Goal: Transaction & Acquisition: Purchase product/service

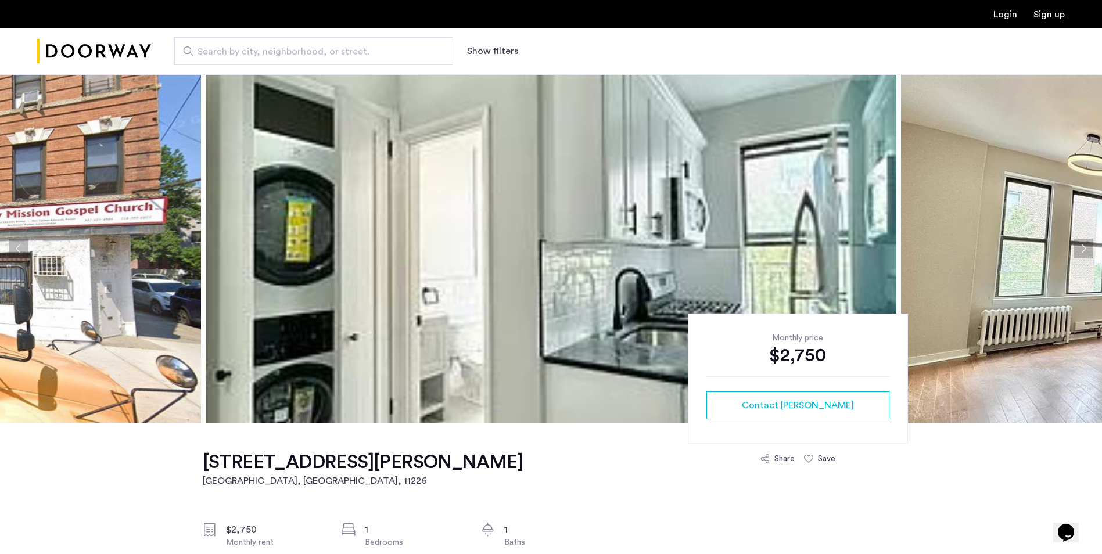
click at [877, 222] on img at bounding box center [551, 248] width 691 height 349
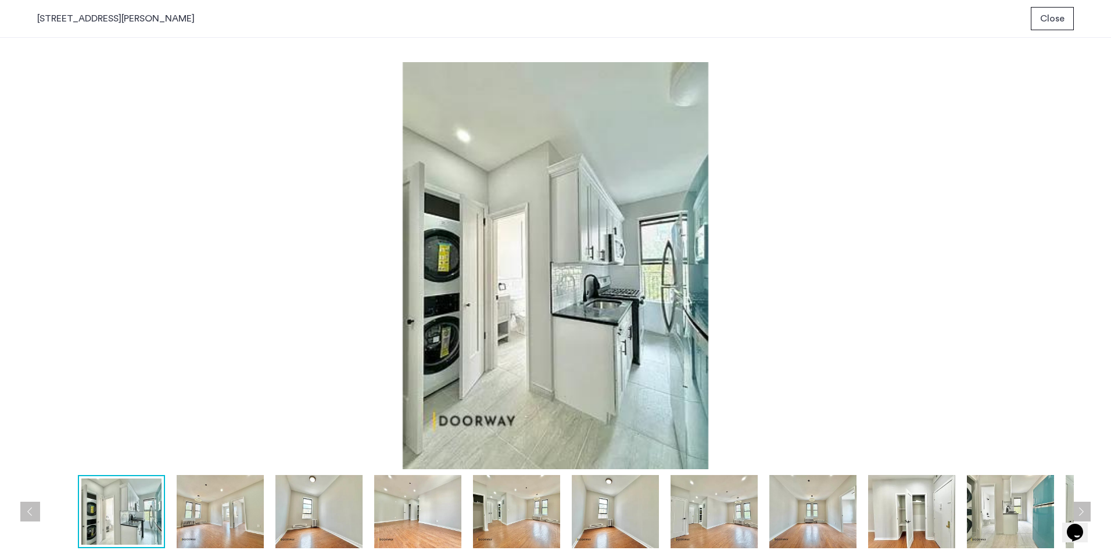
click at [841, 224] on img at bounding box center [555, 265] width 1037 height 407
click at [1010, 504] on img at bounding box center [1010, 511] width 87 height 73
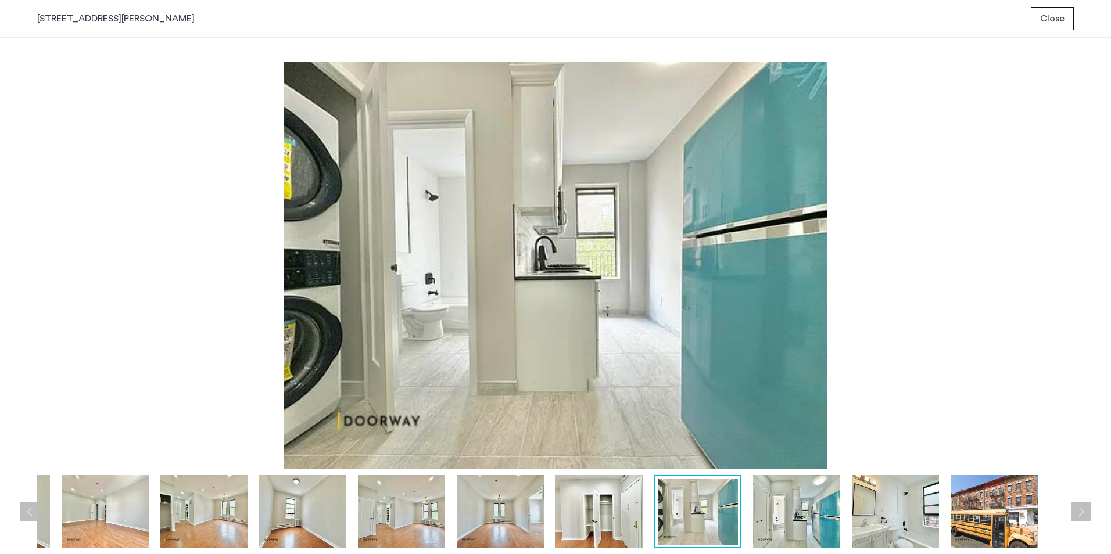
click at [1025, 507] on img at bounding box center [994, 511] width 87 height 73
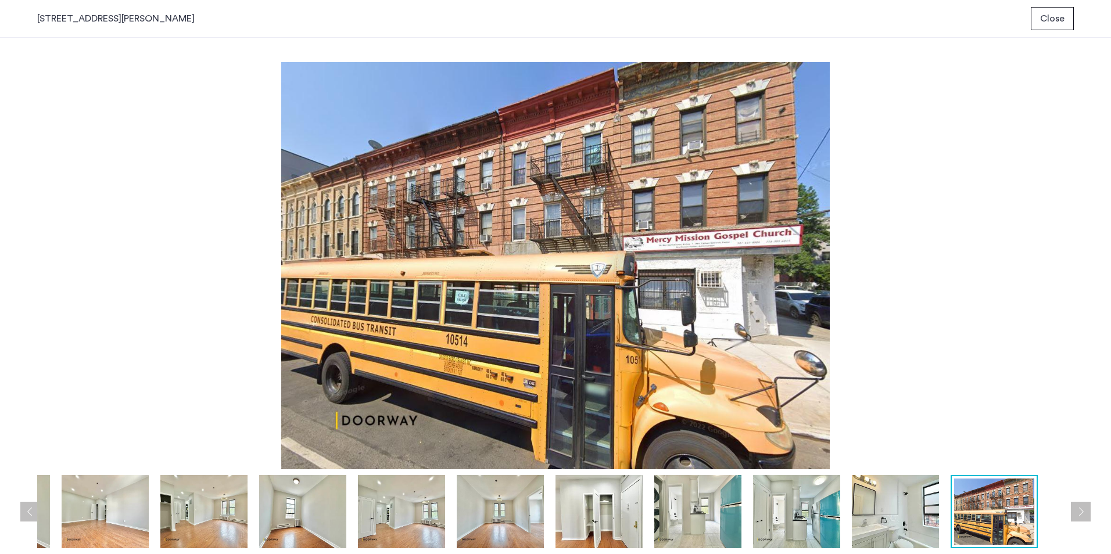
click at [1008, 508] on img at bounding box center [994, 512] width 80 height 66
click at [512, 496] on img at bounding box center [500, 511] width 87 height 73
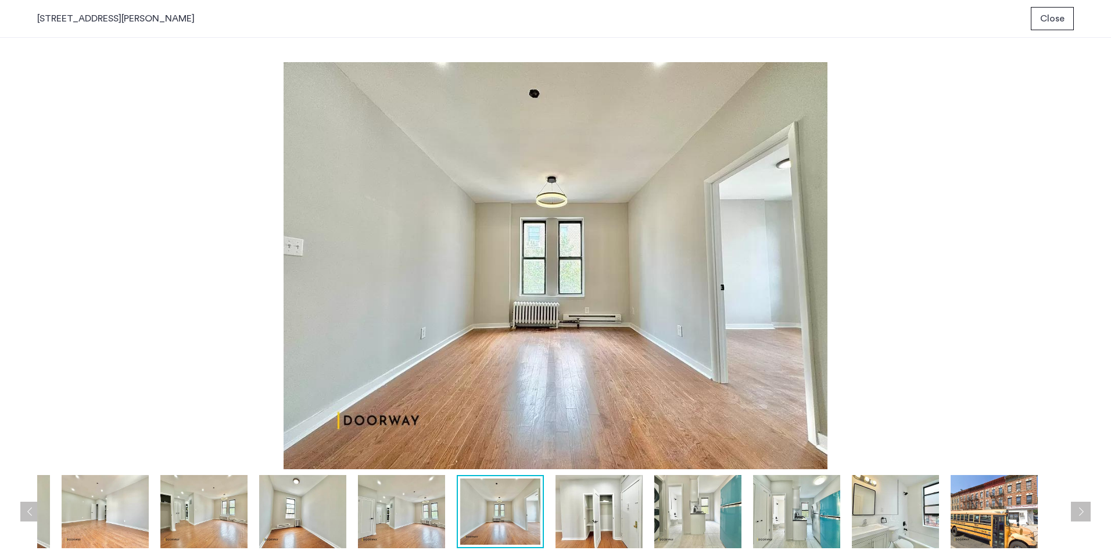
click at [601, 506] on img at bounding box center [598, 511] width 87 height 73
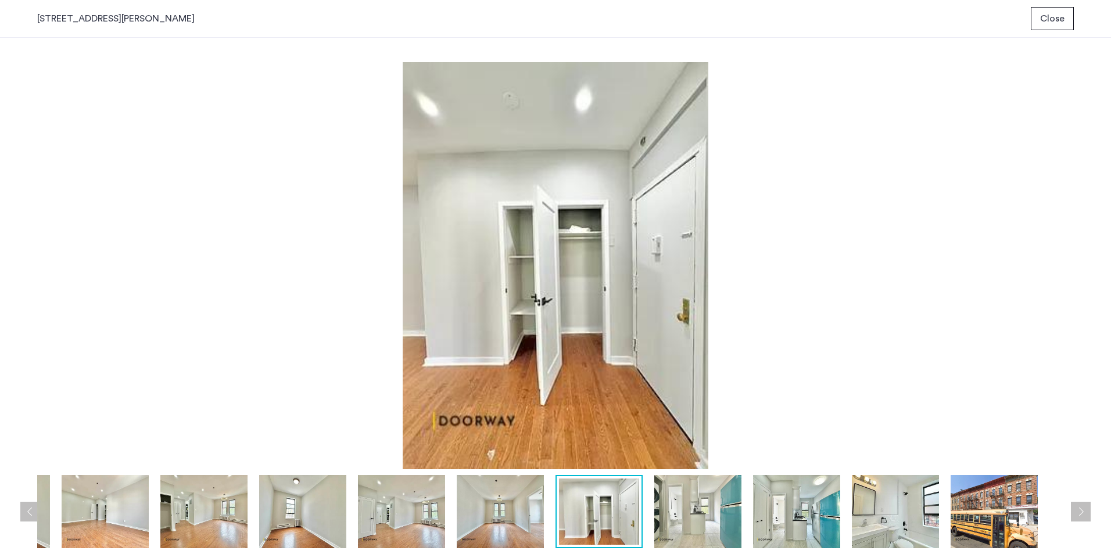
click at [393, 507] on img at bounding box center [401, 511] width 87 height 73
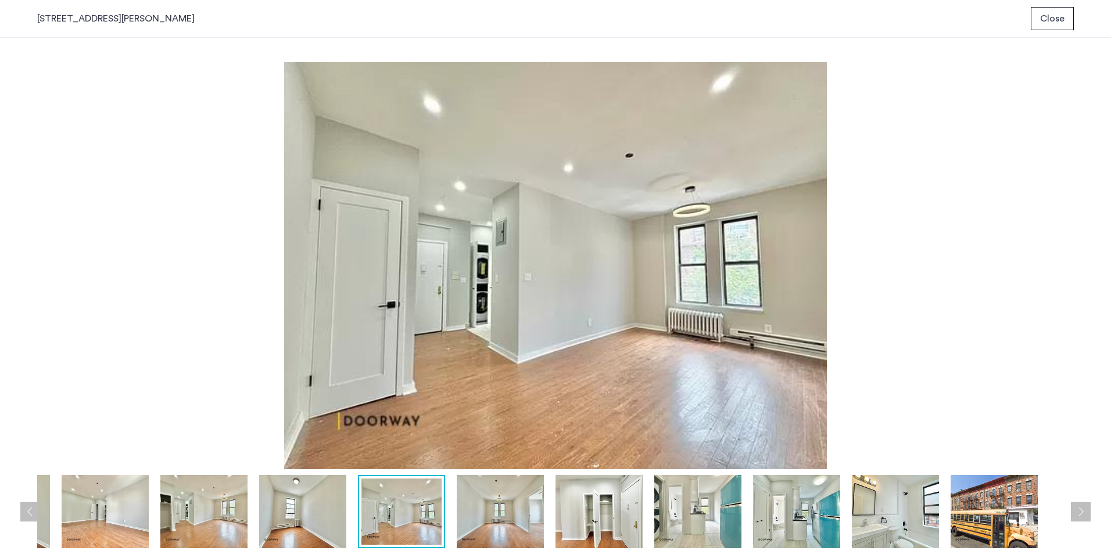
click at [320, 509] on img at bounding box center [302, 511] width 87 height 73
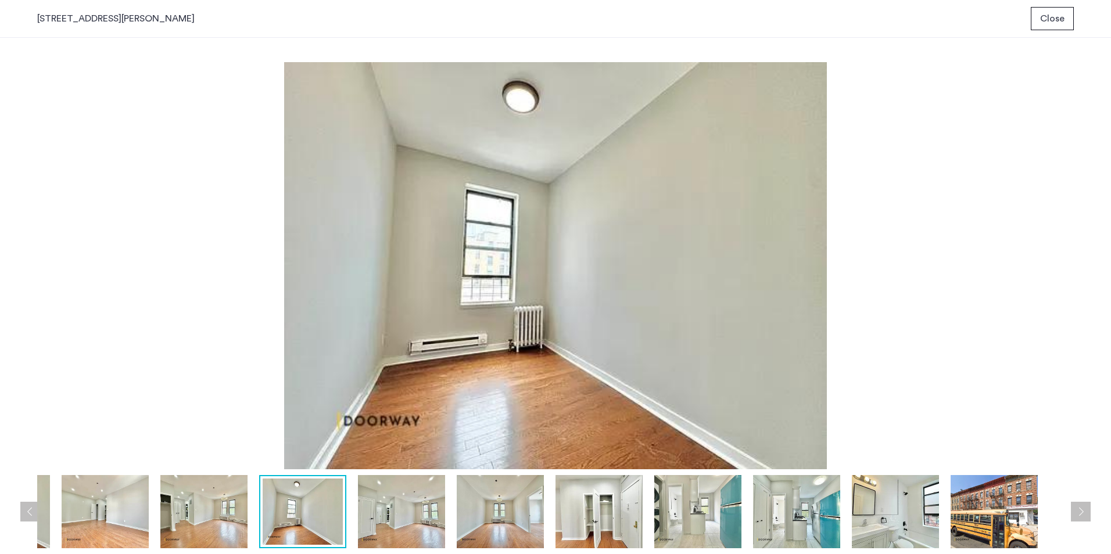
click at [426, 513] on img at bounding box center [401, 511] width 87 height 73
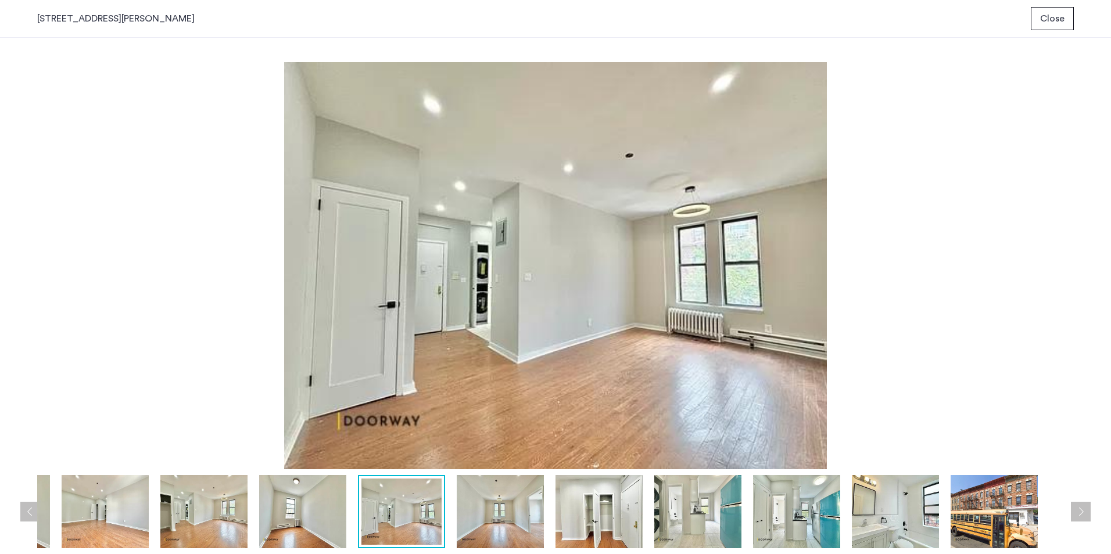
click at [508, 510] on img at bounding box center [500, 511] width 87 height 73
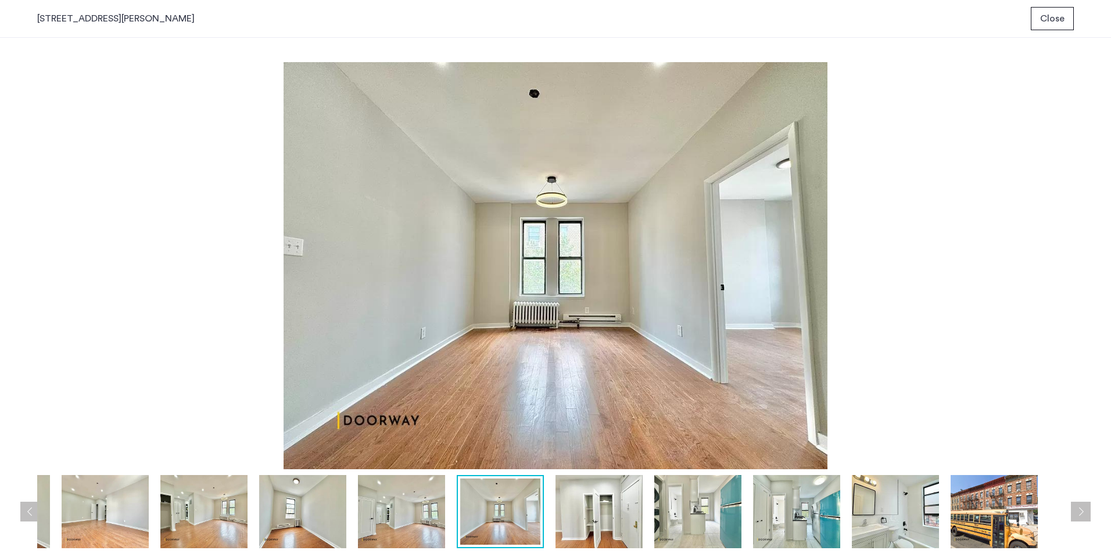
click at [598, 503] on img at bounding box center [598, 511] width 87 height 73
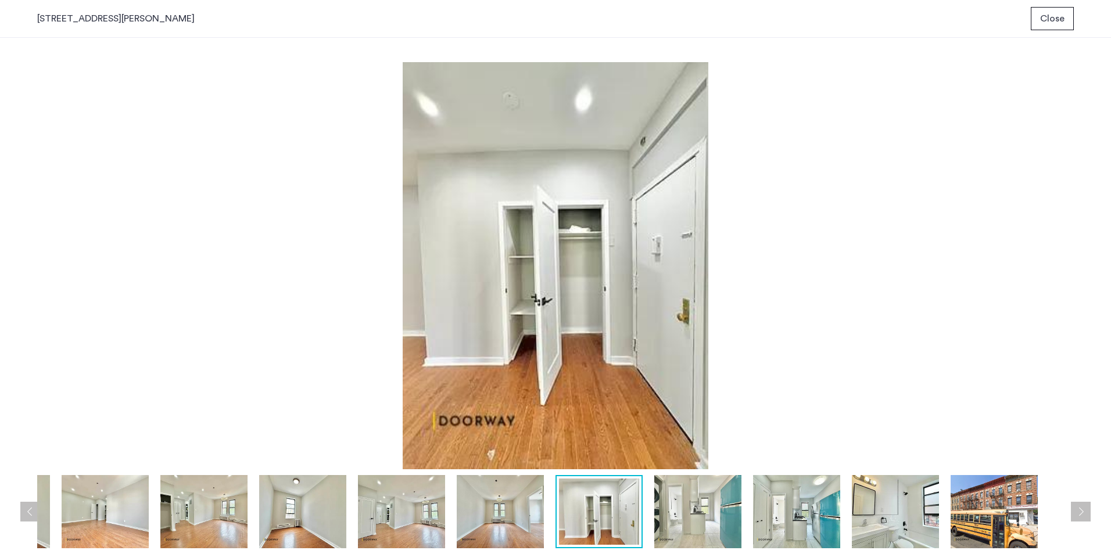
click at [464, 510] on img at bounding box center [500, 511] width 87 height 73
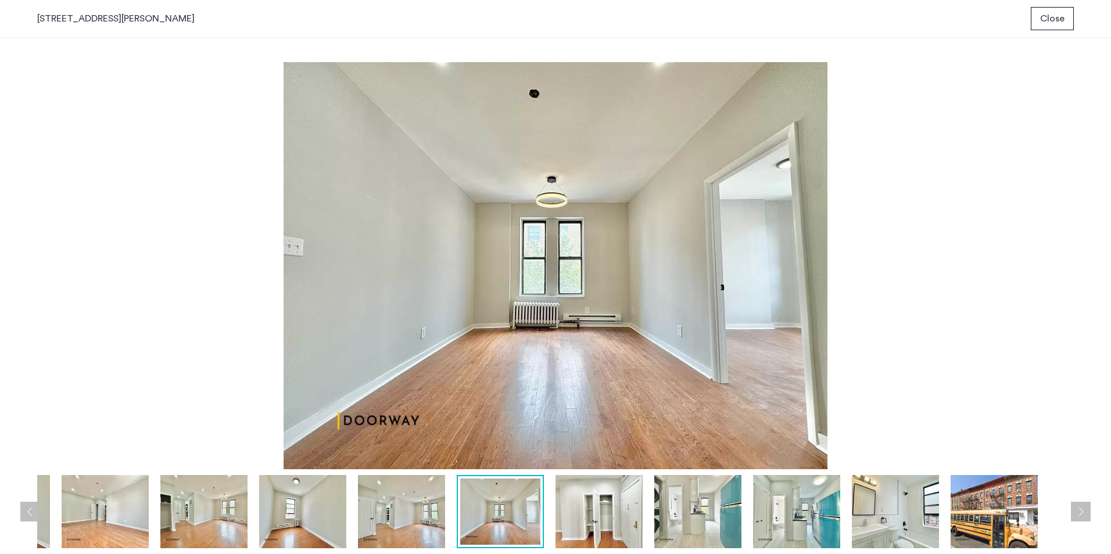
click at [95, 485] on img at bounding box center [105, 511] width 87 height 73
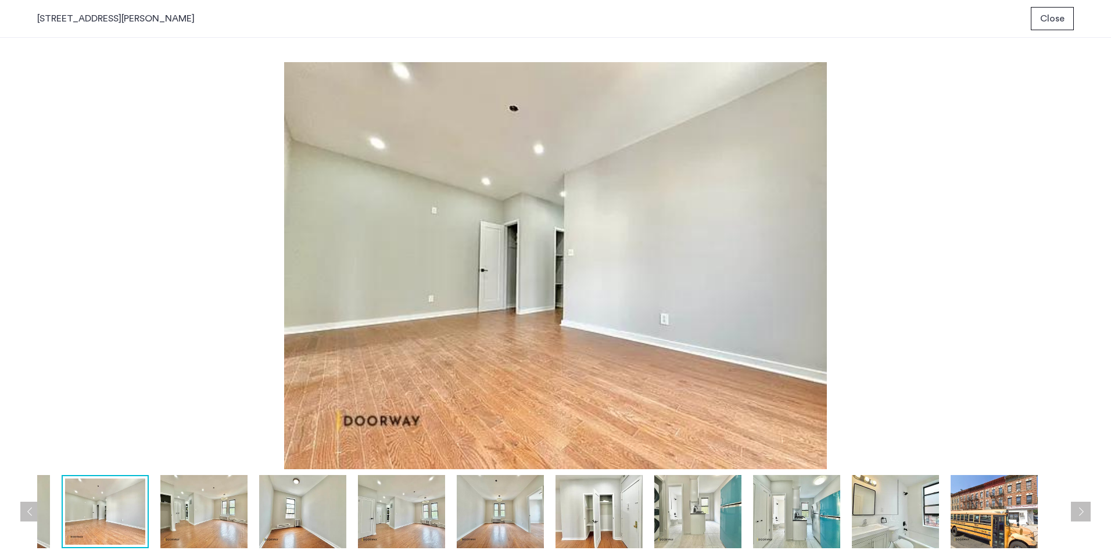
click at [202, 504] on img at bounding box center [203, 511] width 87 height 73
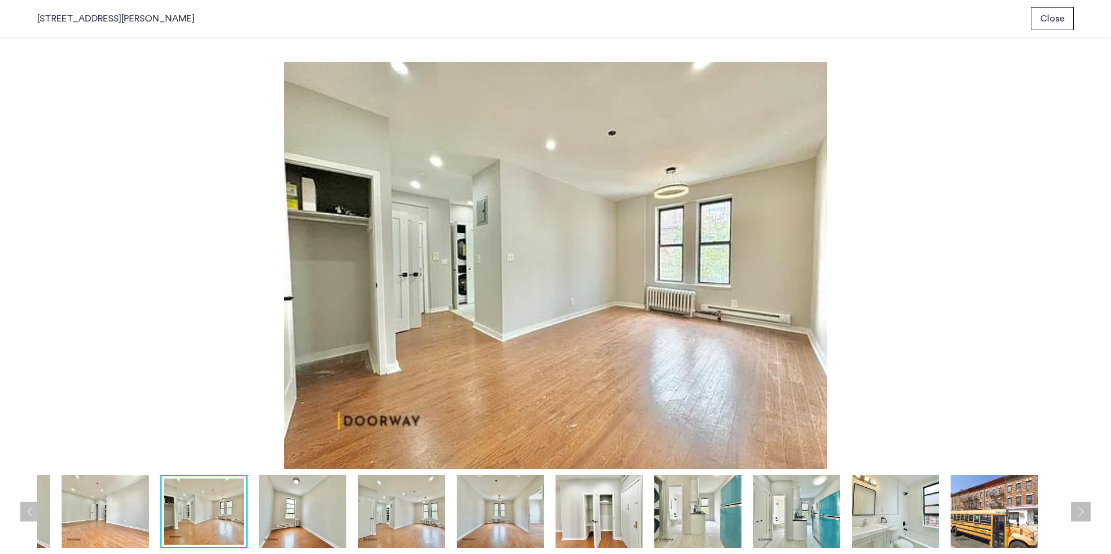
click at [815, 511] on img at bounding box center [796, 511] width 87 height 73
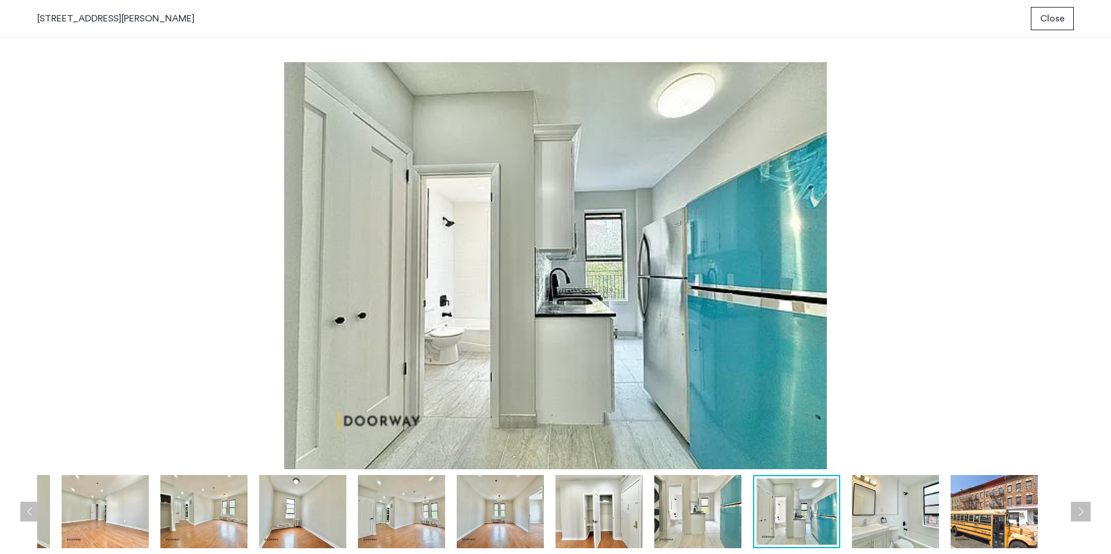
click at [876, 510] on img at bounding box center [895, 511] width 87 height 73
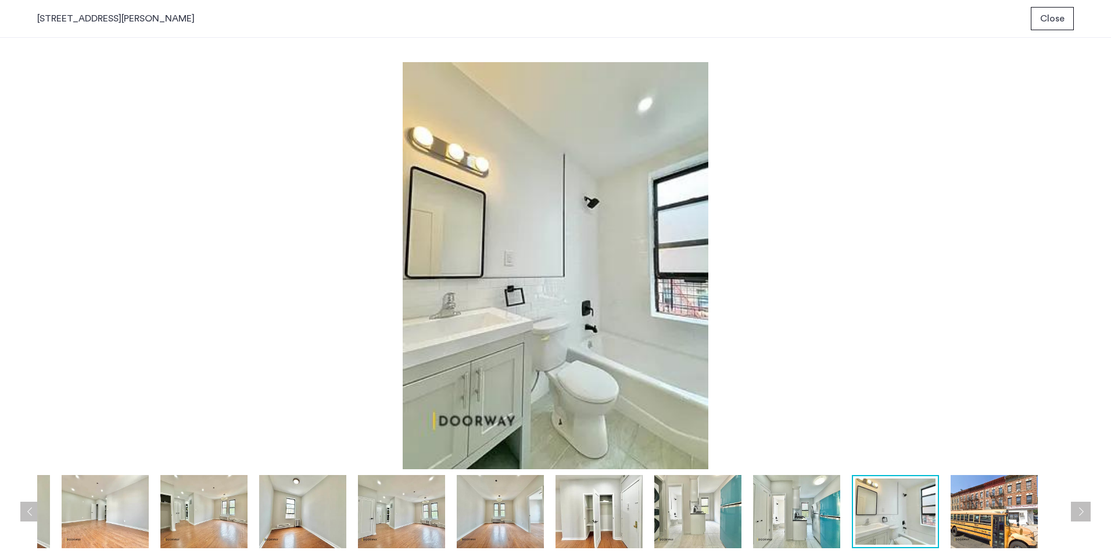
click at [924, 510] on img at bounding box center [895, 512] width 80 height 66
click at [92, 497] on img at bounding box center [105, 511] width 87 height 73
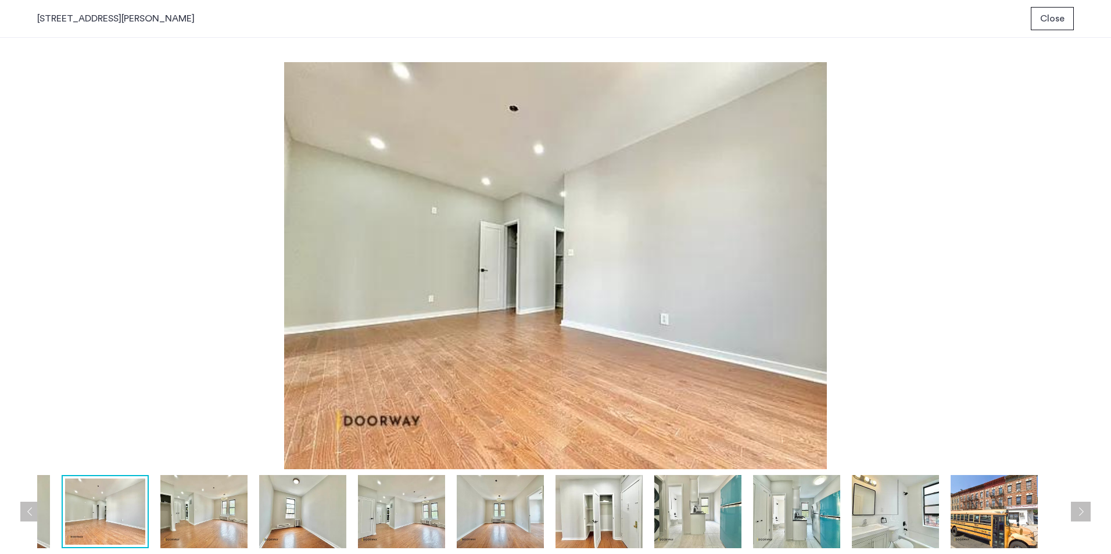
click at [36, 512] on button "Previous apartment" at bounding box center [30, 512] width 20 height 20
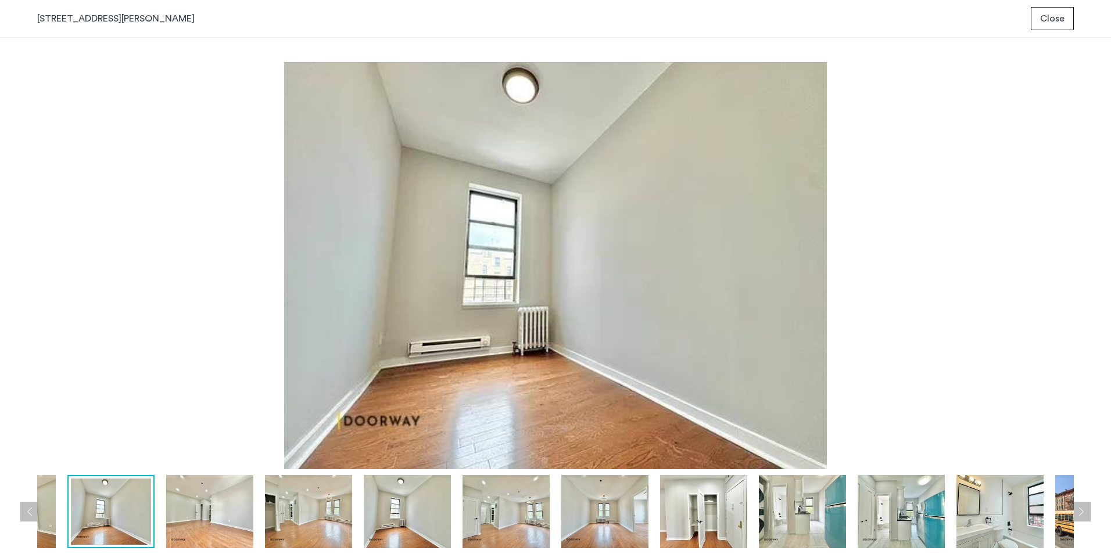
click at [96, 512] on img at bounding box center [111, 512] width 80 height 66
click at [27, 508] on button "Previous apartment" at bounding box center [30, 512] width 20 height 20
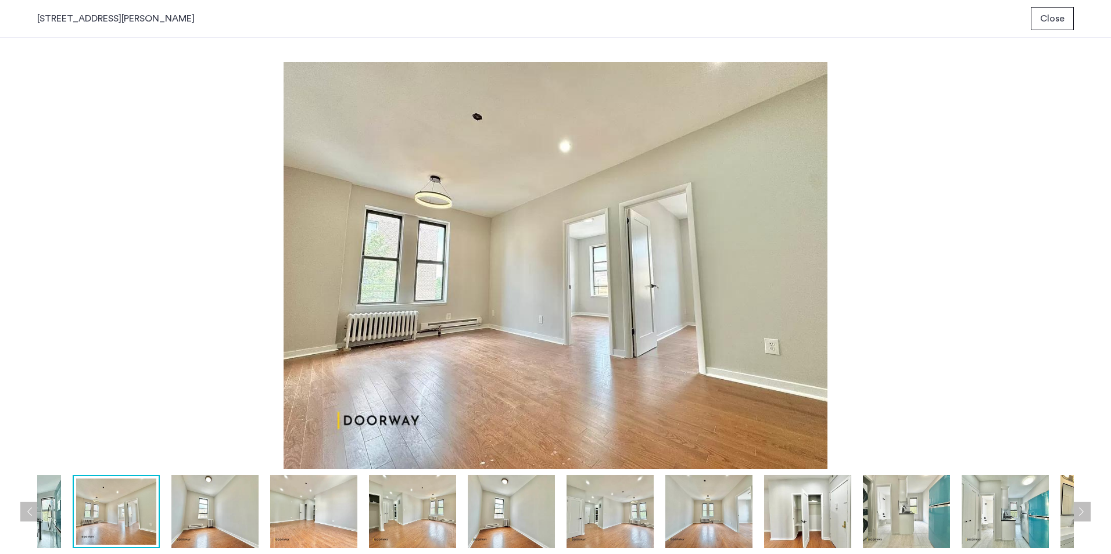
click at [32, 507] on button "Previous apartment" at bounding box center [30, 512] width 20 height 20
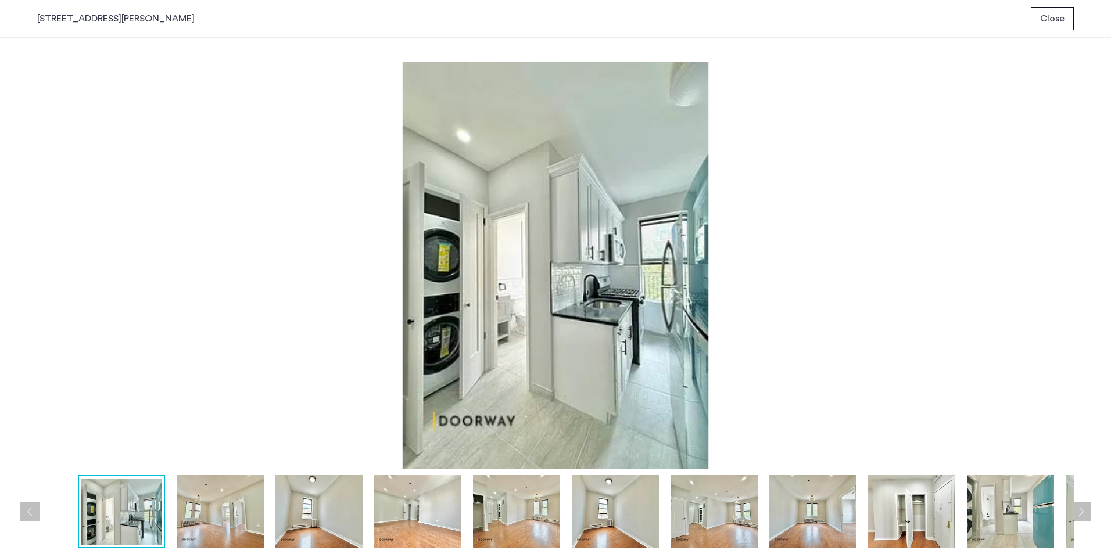
click at [200, 504] on img at bounding box center [220, 511] width 87 height 73
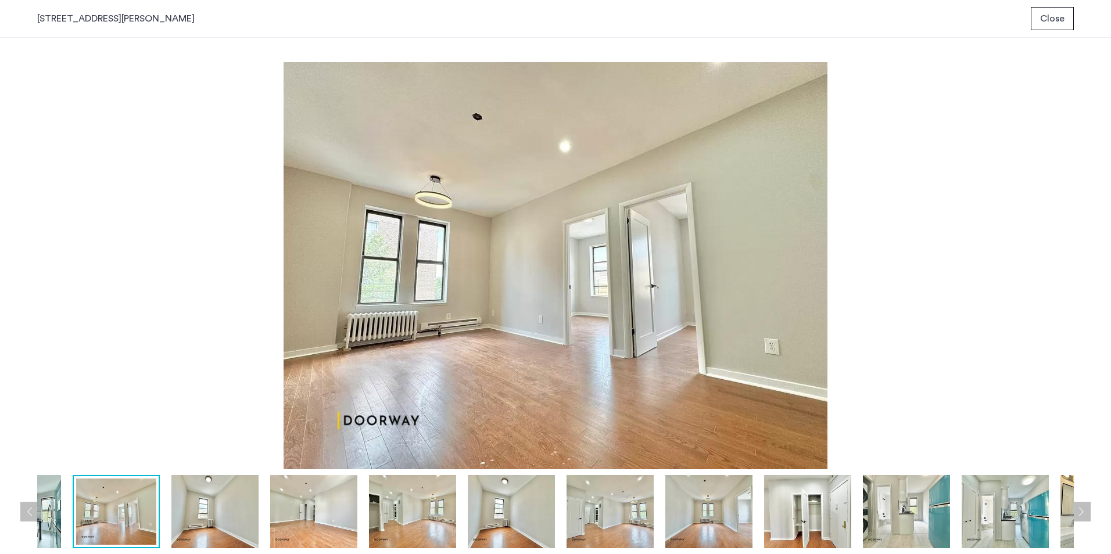
drag, startPoint x: 1074, startPoint y: 15, endPoint x: 1067, endPoint y: 17, distance: 7.9
click at [1071, 16] on div "1056 Rogers Avenue, Unit 3B Close" at bounding box center [555, 19] width 1111 height 38
click at [1061, 18] on span "Close" at bounding box center [1052, 19] width 24 height 14
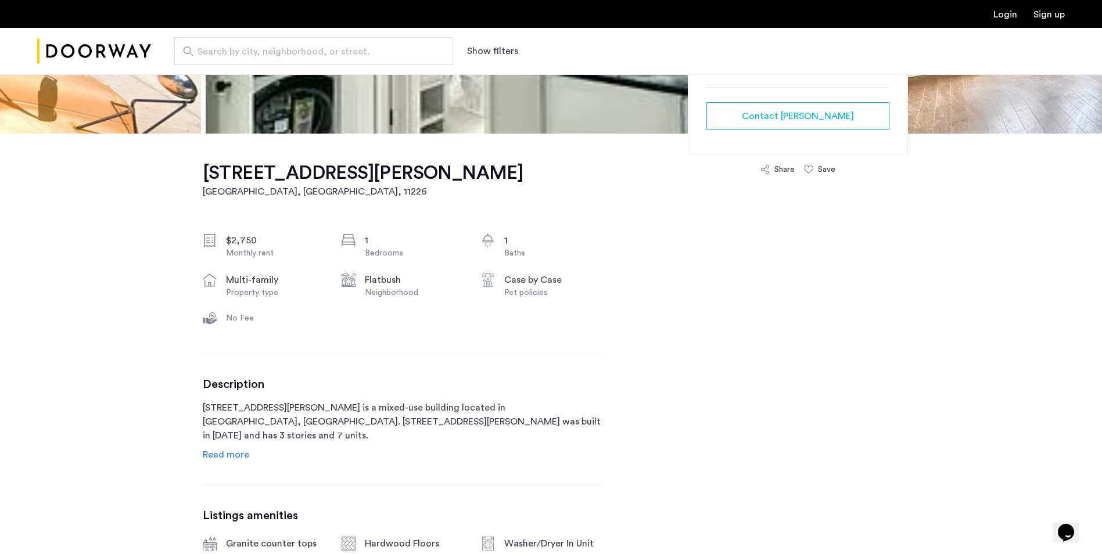
scroll to position [291, 0]
click at [228, 454] on span "Read more" at bounding box center [226, 453] width 46 height 9
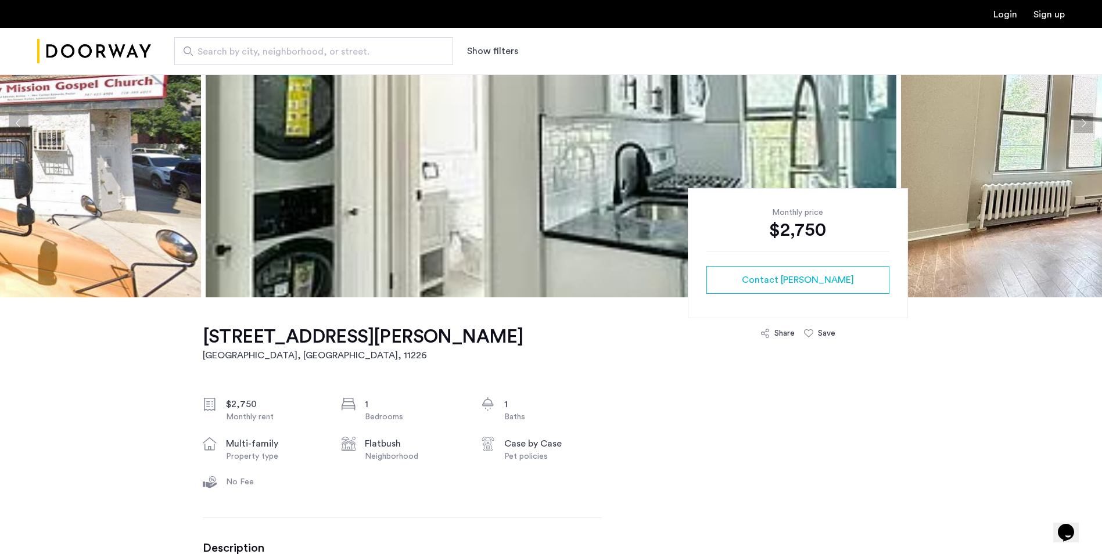
scroll to position [116, 0]
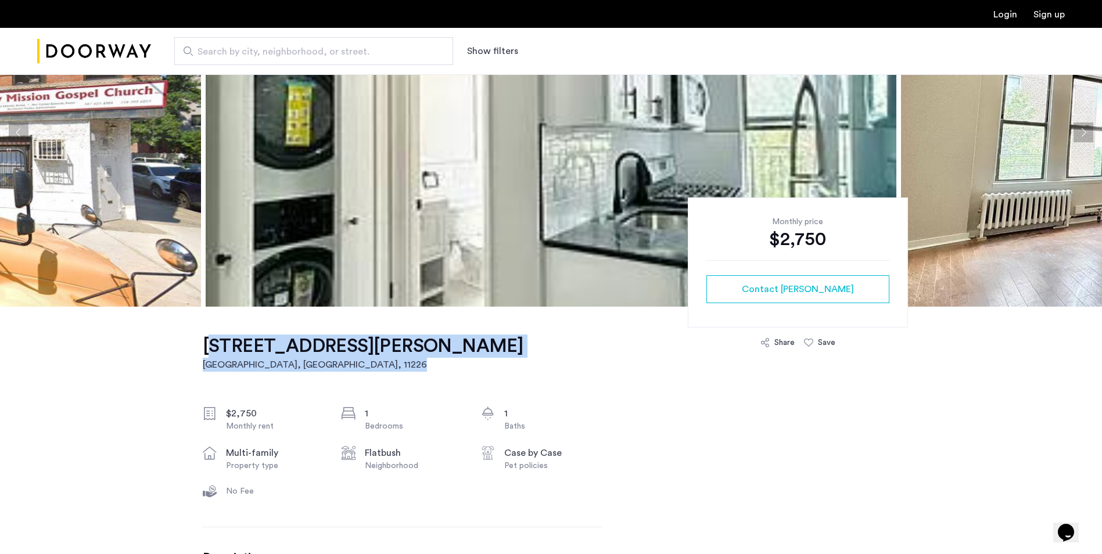
drag, startPoint x: 364, startPoint y: 348, endPoint x: 184, endPoint y: 328, distance: 181.2
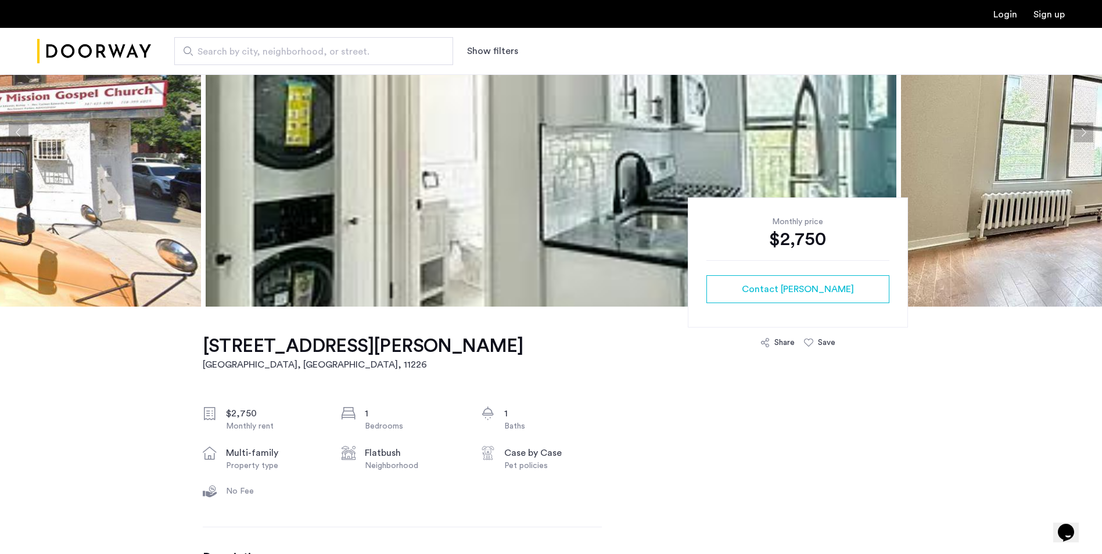
drag, startPoint x: 184, startPoint y: 328, endPoint x: 182, endPoint y: 336, distance: 8.2
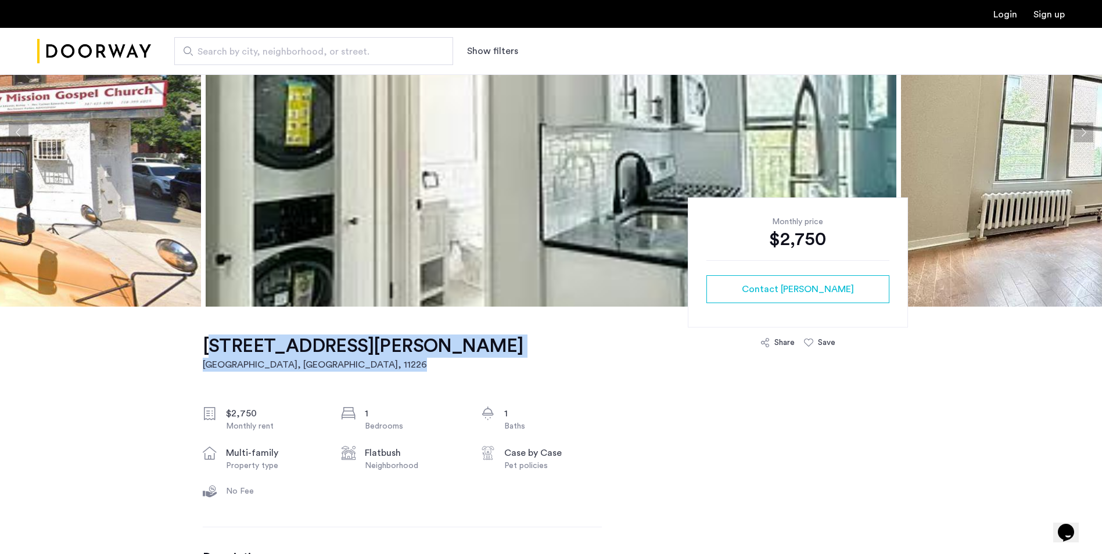
drag, startPoint x: 203, startPoint y: 338, endPoint x: 440, endPoint y: 330, distance: 236.6
drag, startPoint x: 440, startPoint y: 330, endPoint x: 419, endPoint y: 341, distance: 23.7
copy link "1056 Rogers Avenue, Unit 3B Brooklyn, NY , 11226"
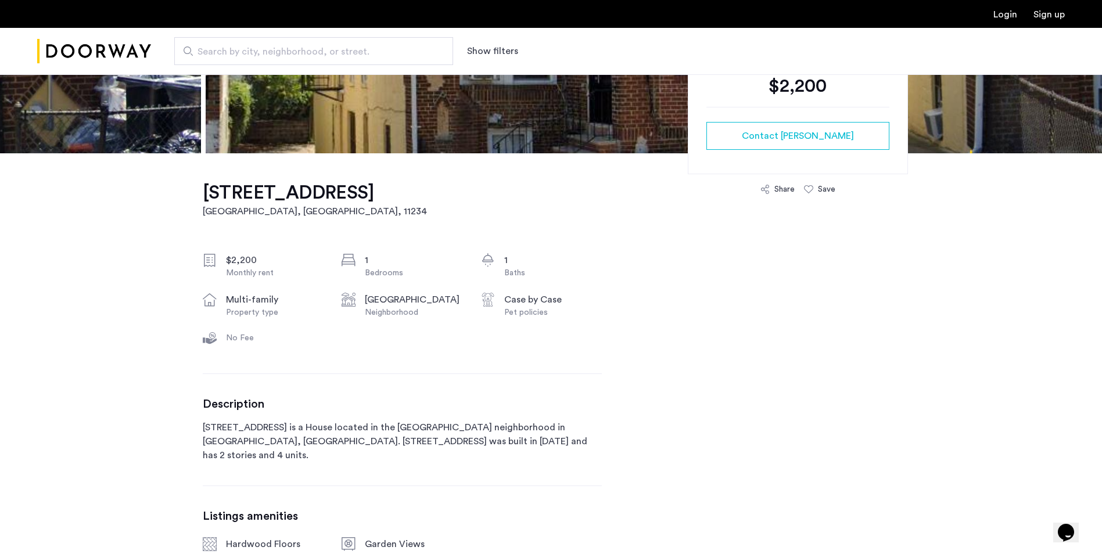
scroll to position [291, 0]
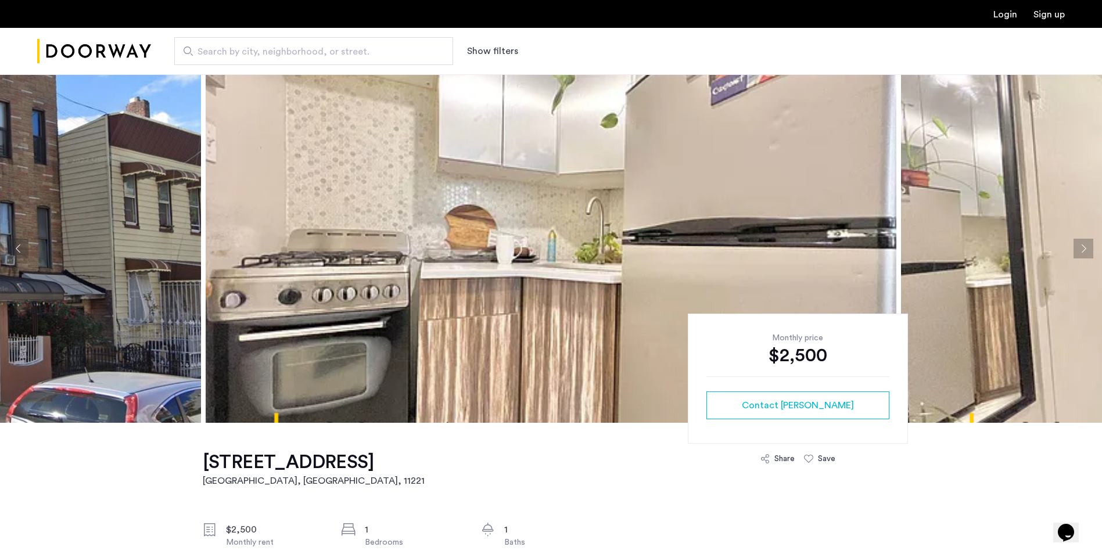
click at [535, 270] on img at bounding box center [551, 248] width 691 height 349
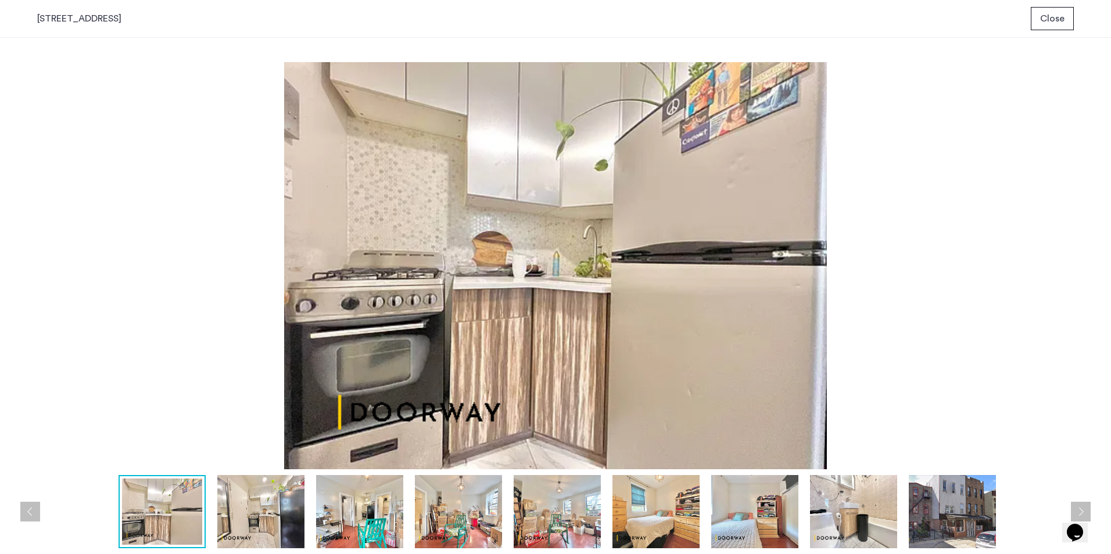
click at [338, 503] on img at bounding box center [359, 511] width 87 height 73
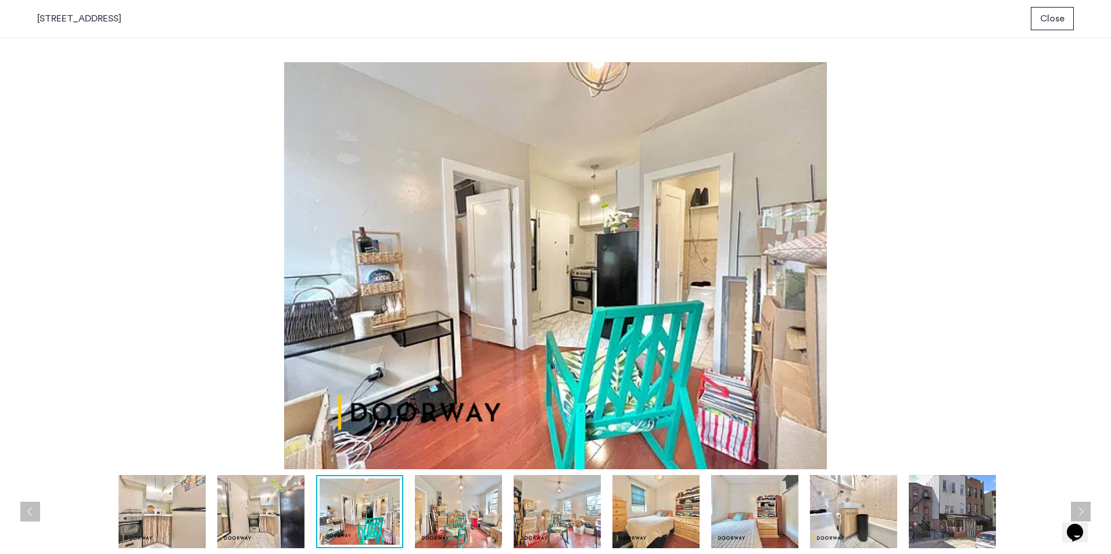
click at [274, 506] on img at bounding box center [260, 511] width 87 height 73
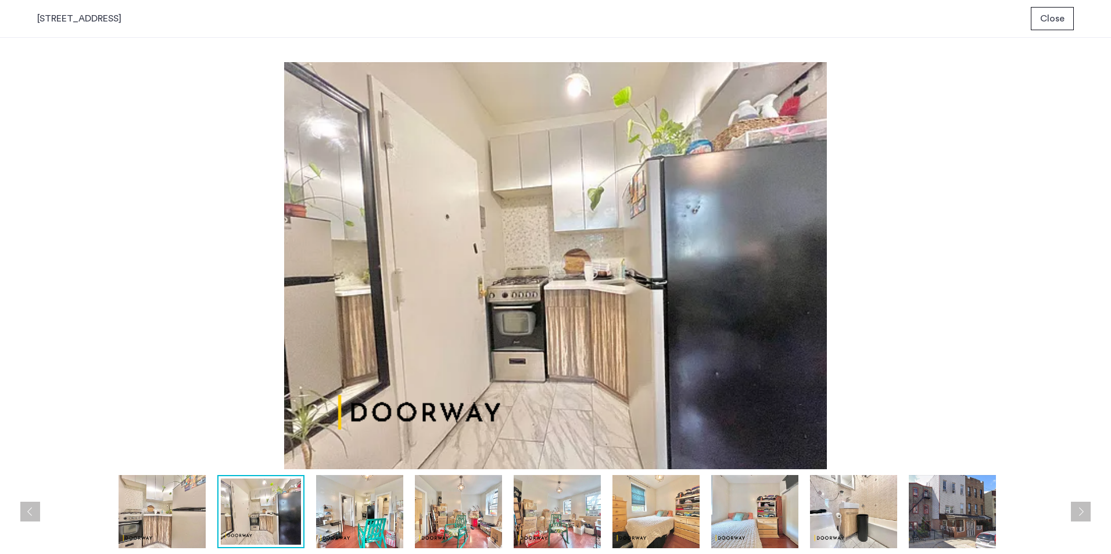
click at [425, 504] on img at bounding box center [458, 511] width 87 height 73
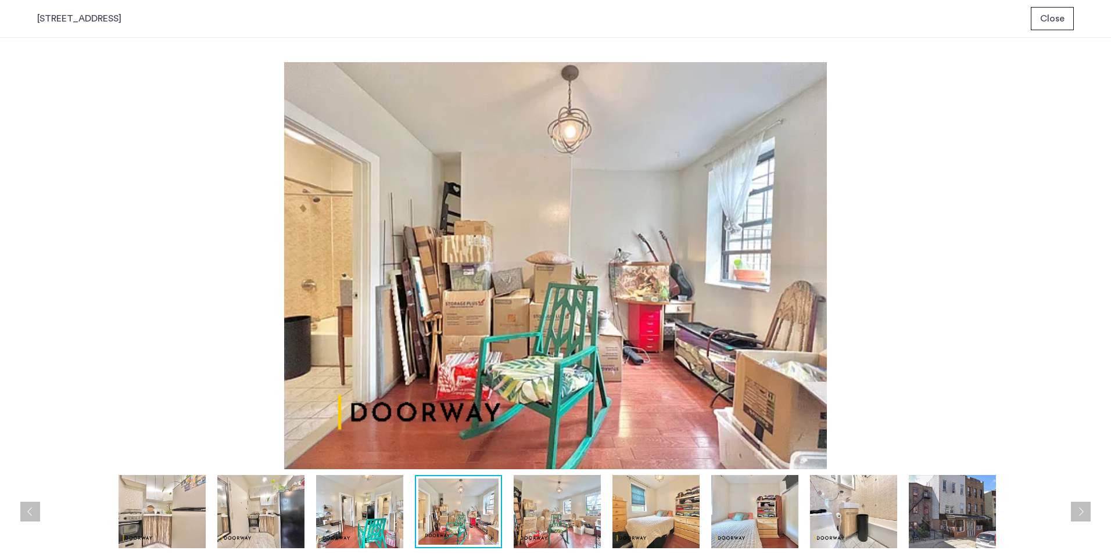
click at [551, 512] on img at bounding box center [557, 511] width 87 height 73
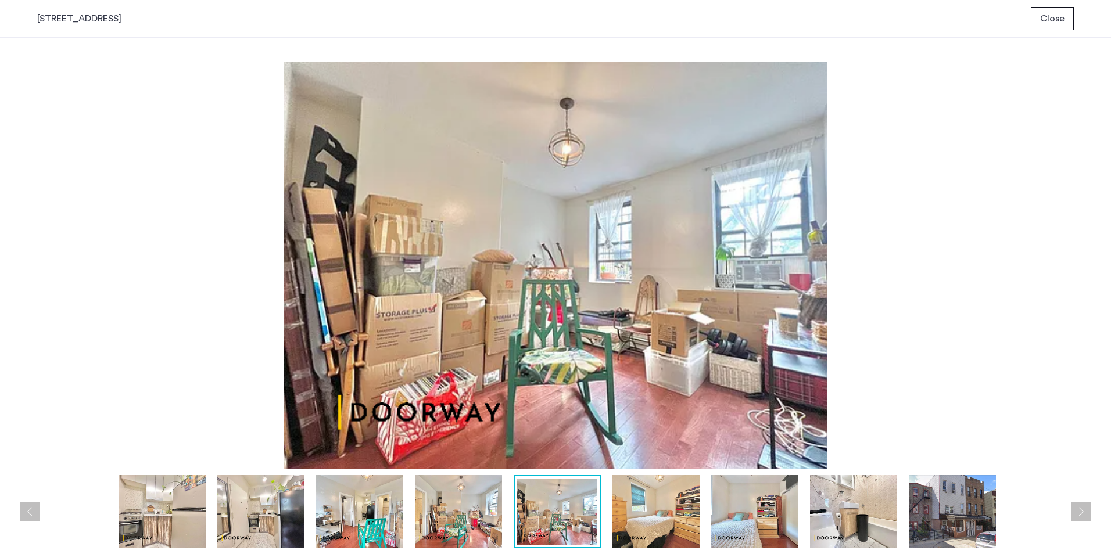
click at [646, 512] on img at bounding box center [655, 511] width 87 height 73
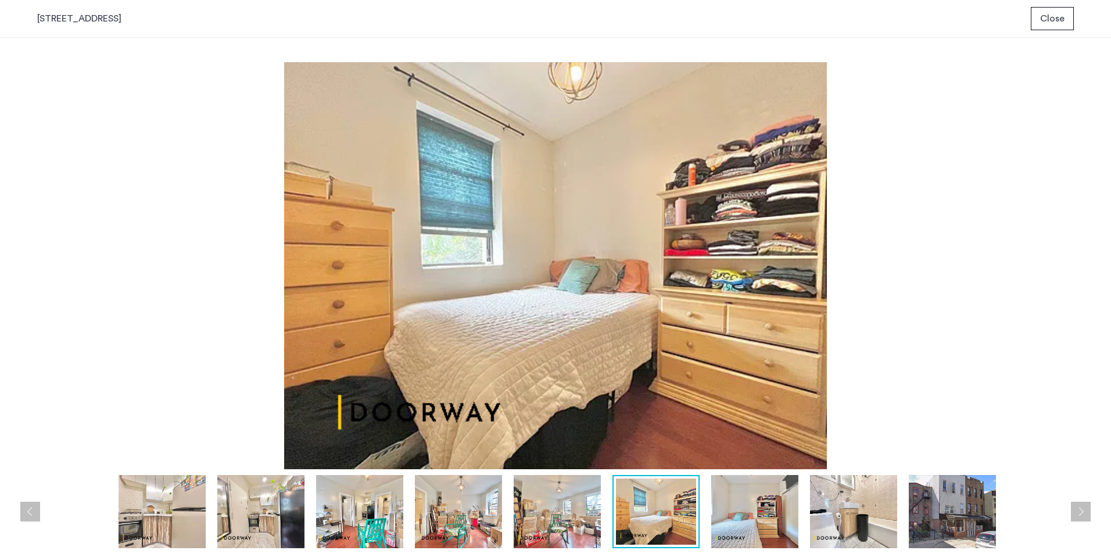
click at [720, 511] on img at bounding box center [754, 511] width 87 height 73
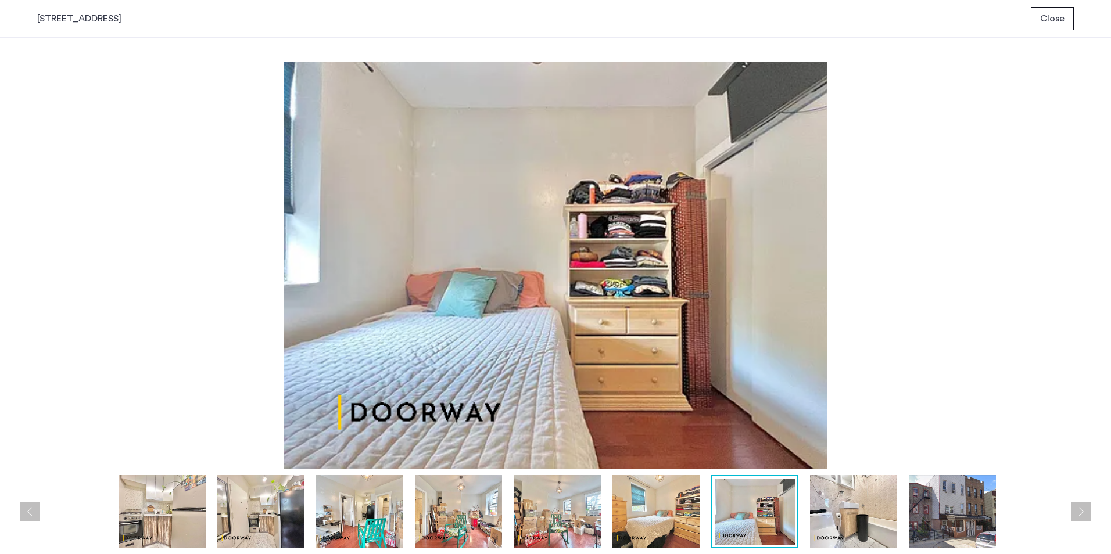
click at [786, 511] on img at bounding box center [755, 512] width 80 height 66
click at [807, 510] on div at bounding box center [558, 511] width 1042 height 73
click at [867, 508] on img at bounding box center [853, 511] width 87 height 73
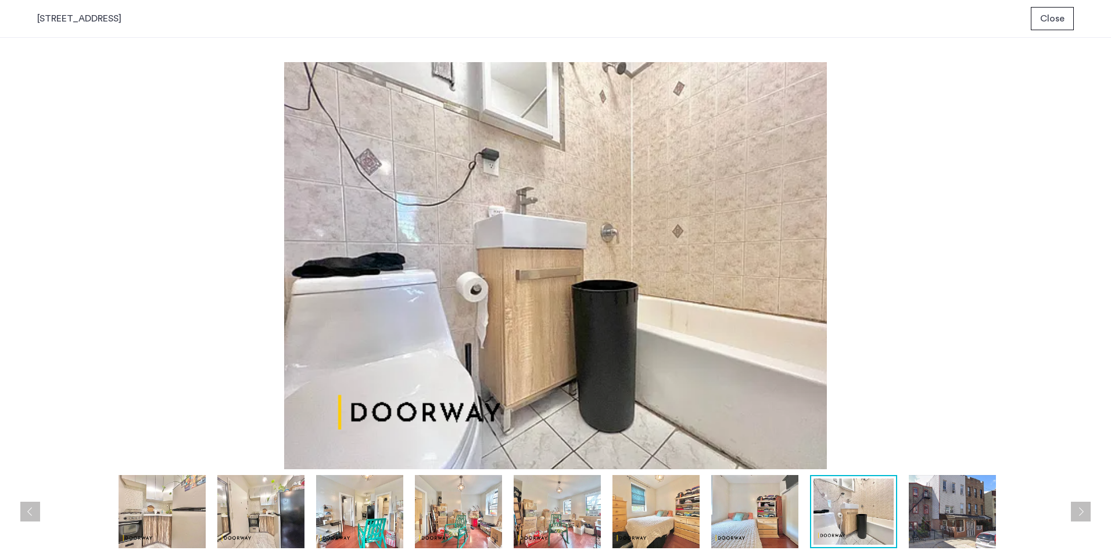
click at [934, 505] on img at bounding box center [952, 511] width 87 height 73
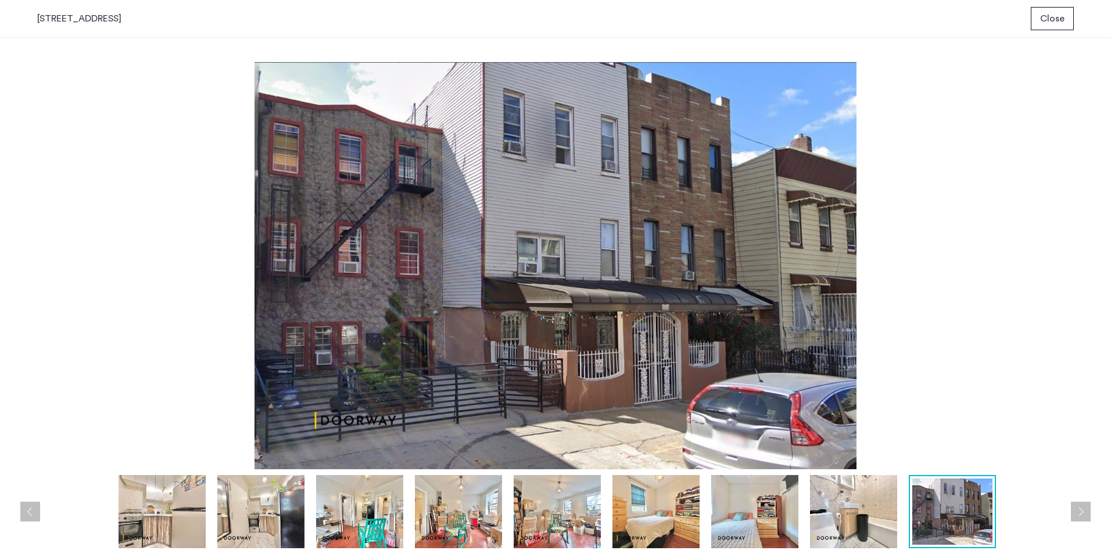
click at [990, 274] on img at bounding box center [555, 265] width 1037 height 407
click at [1055, 23] on span "Close" at bounding box center [1052, 19] width 24 height 14
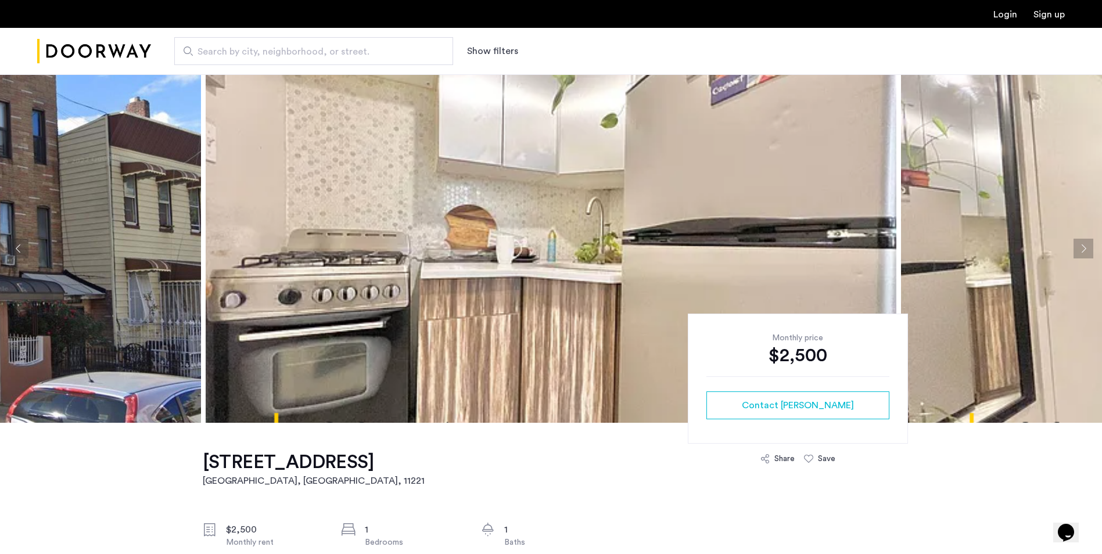
click at [136, 51] on img "Cazamio Logo" at bounding box center [94, 52] width 114 height 44
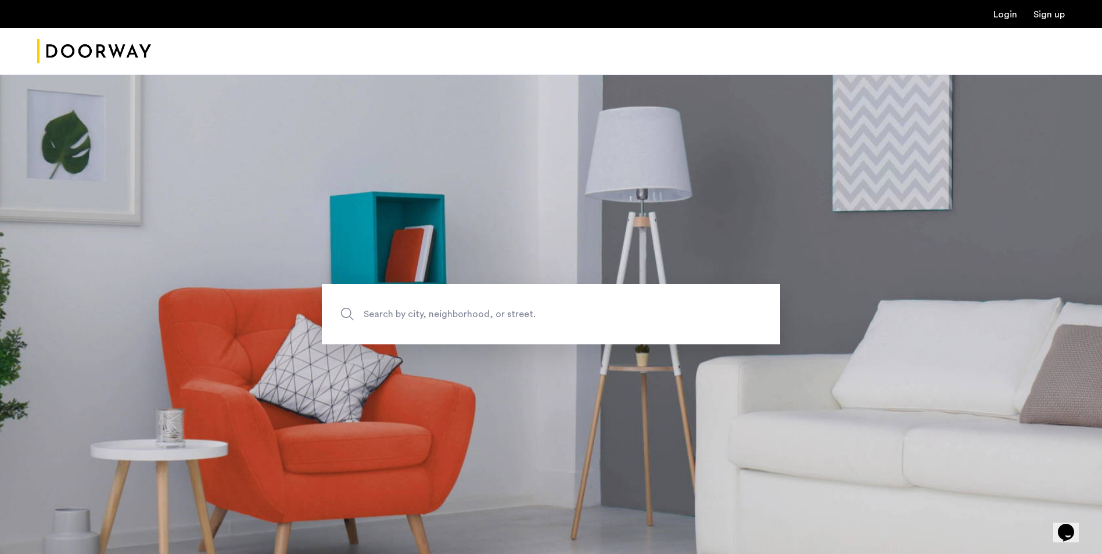
click at [118, 55] on img "Cazamio Logo" at bounding box center [94, 52] width 114 height 44
drag, startPoint x: 421, startPoint y: 293, endPoint x: 431, endPoint y: 329, distance: 37.4
click at [421, 302] on label "Search by city, neighborhood, or street." at bounding box center [551, 314] width 458 height 60
click at [421, 302] on input "Search by city, neighborhood, or street." at bounding box center [551, 314] width 458 height 60
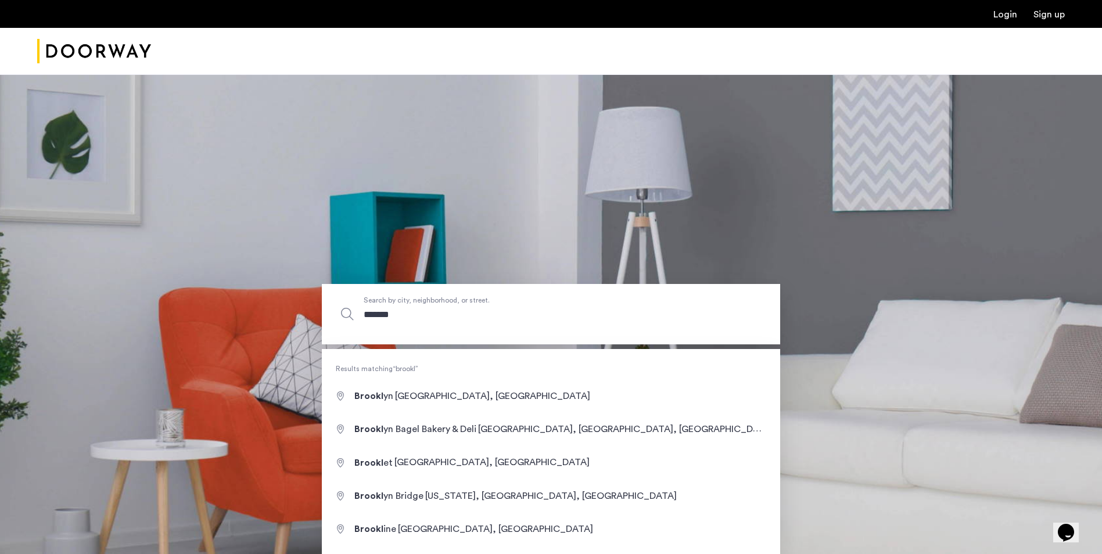
type input "********"
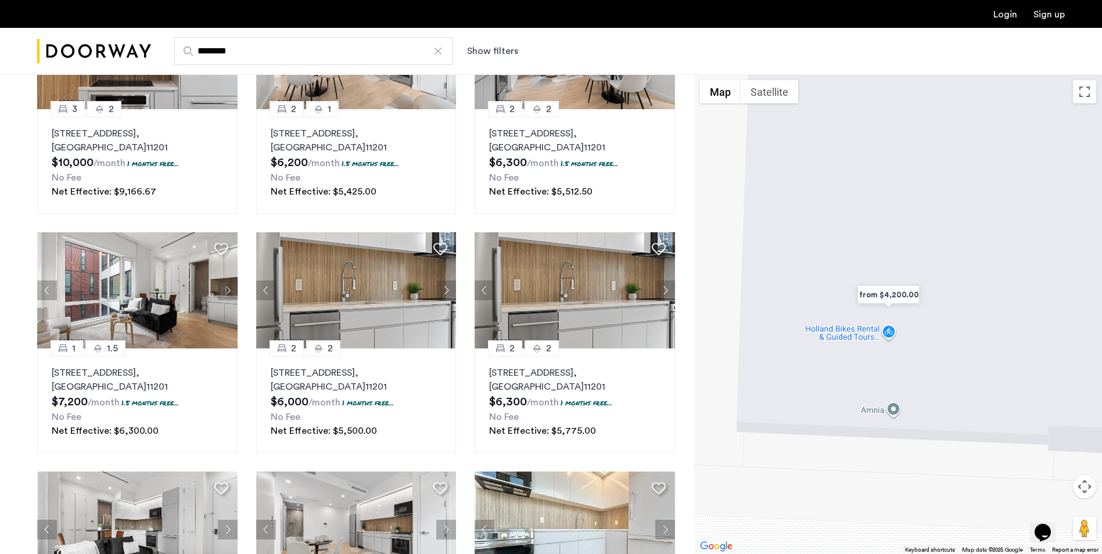
scroll to position [159, 0]
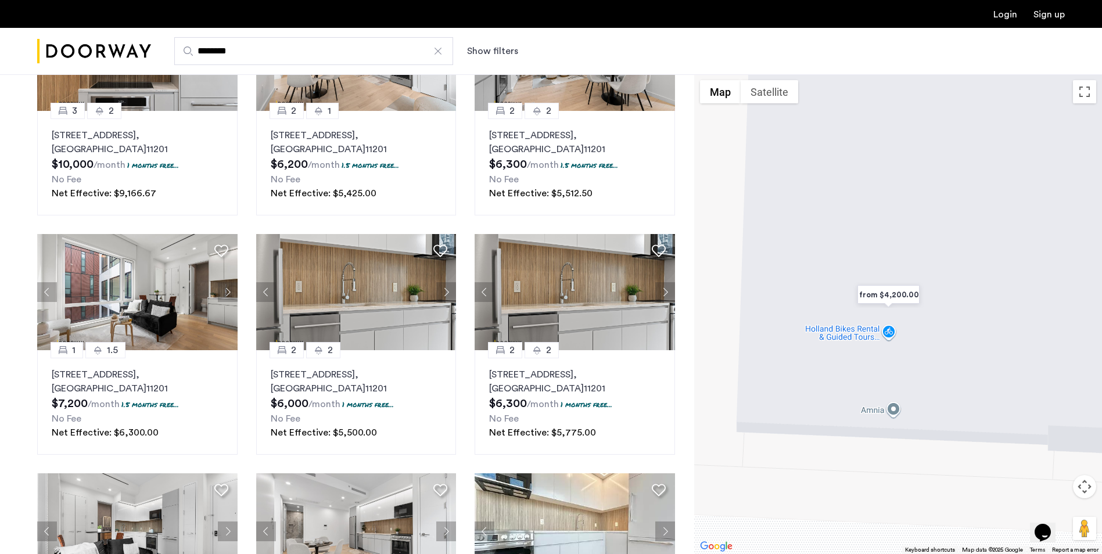
click at [439, 48] on div at bounding box center [438, 51] width 12 height 12
click at [439, 48] on input "********" at bounding box center [313, 51] width 279 height 28
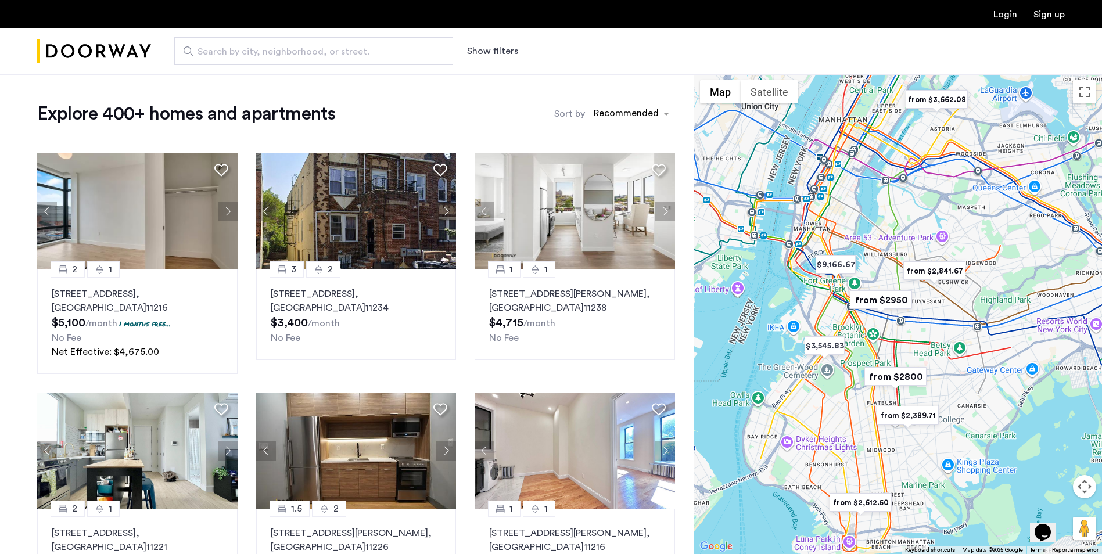
click at [494, 50] on button "Show filters" at bounding box center [492, 51] width 51 height 14
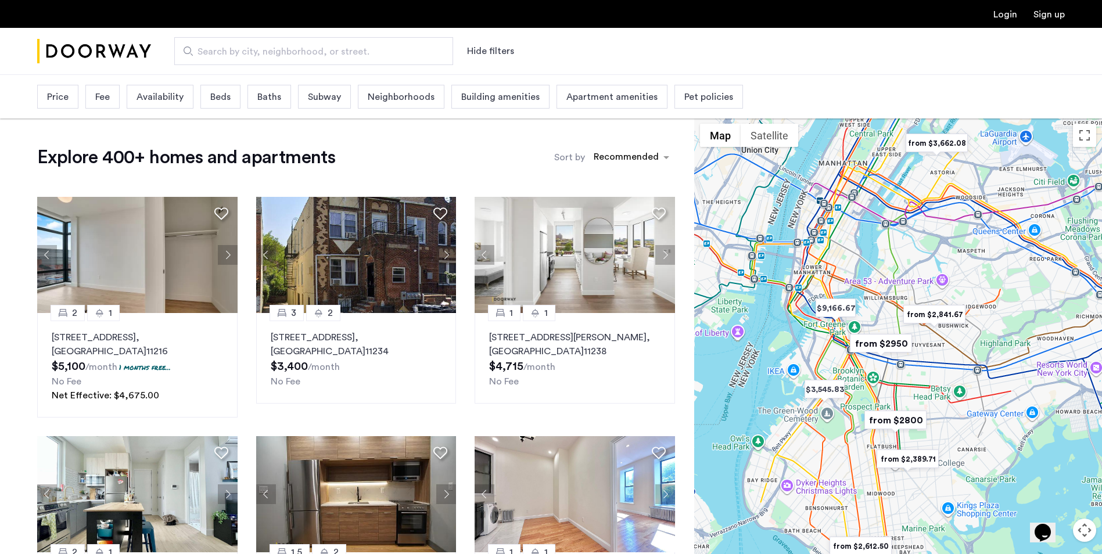
click at [69, 102] on div "Price" at bounding box center [57, 97] width 41 height 24
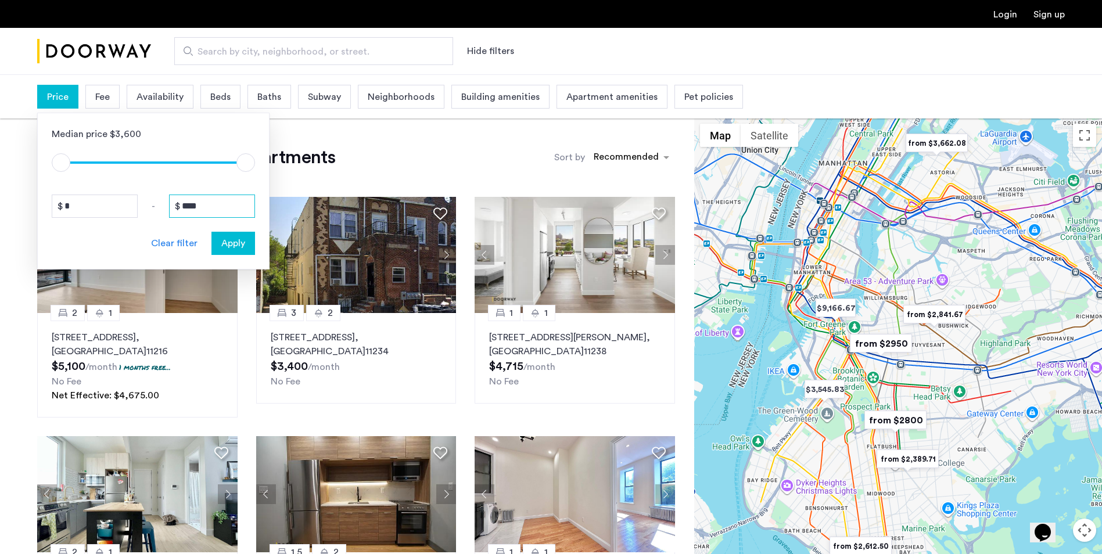
click at [200, 209] on input "****" at bounding box center [212, 206] width 86 height 23
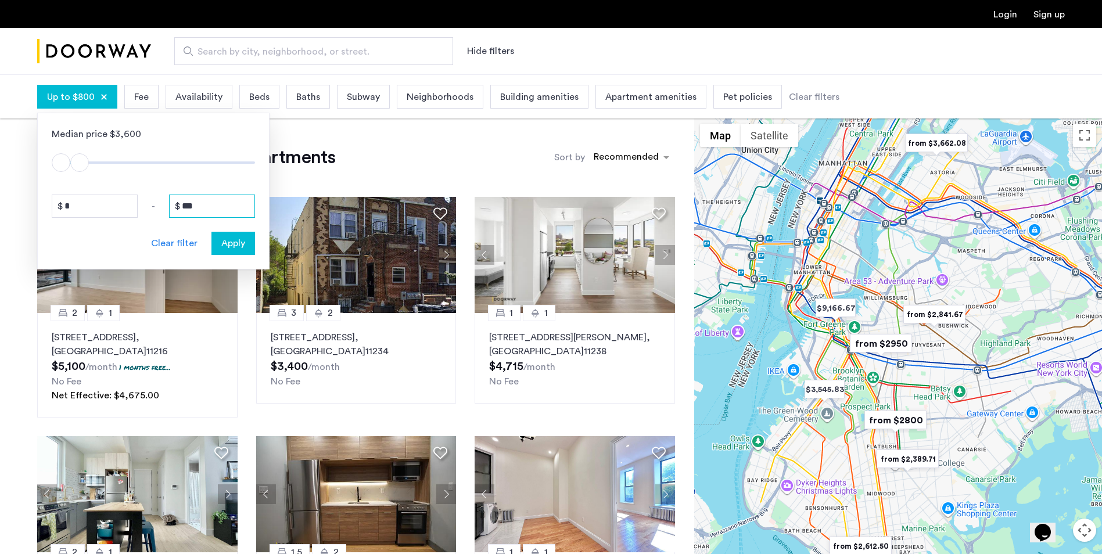
type input "**"
type input "****"
click at [221, 238] on span "Apply" at bounding box center [233, 243] width 24 height 14
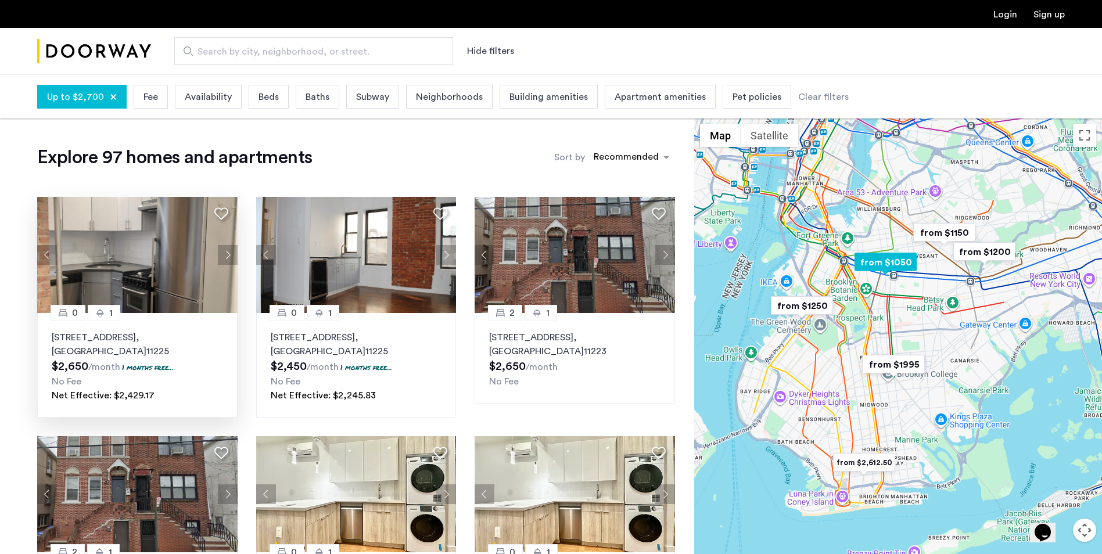
click at [231, 256] on button "Next apartment" at bounding box center [228, 255] width 20 height 20
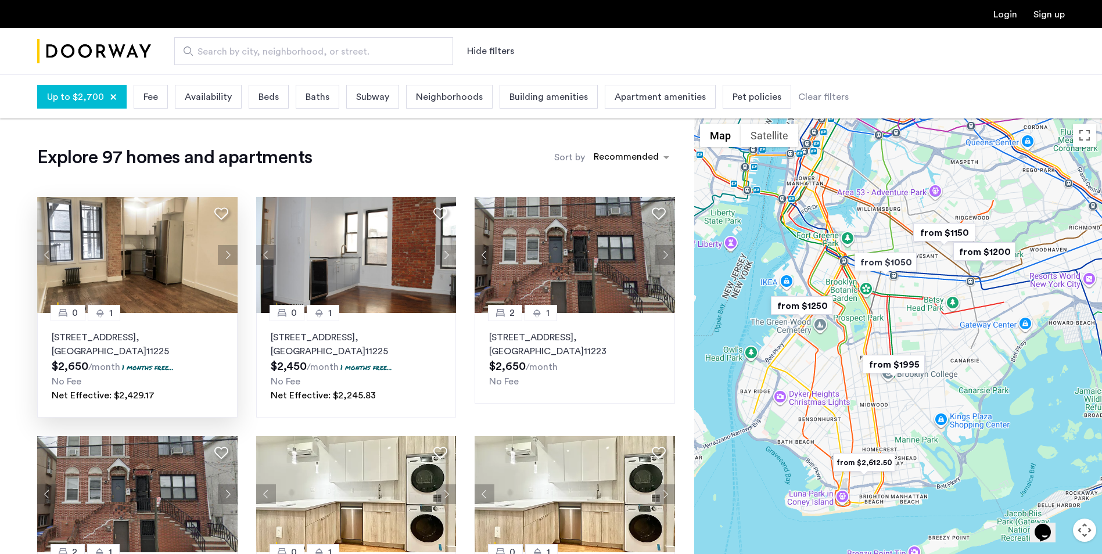
click at [249, 102] on div "Beds" at bounding box center [269, 97] width 40 height 24
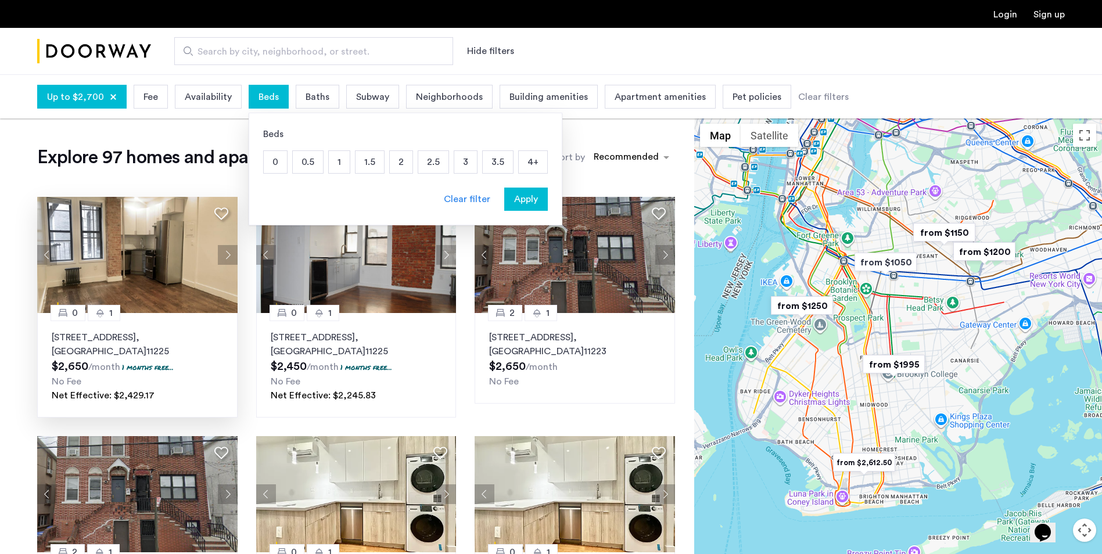
click at [339, 164] on p "1" at bounding box center [339, 162] width 21 height 22
click at [514, 205] on span "Apply" at bounding box center [526, 199] width 24 height 14
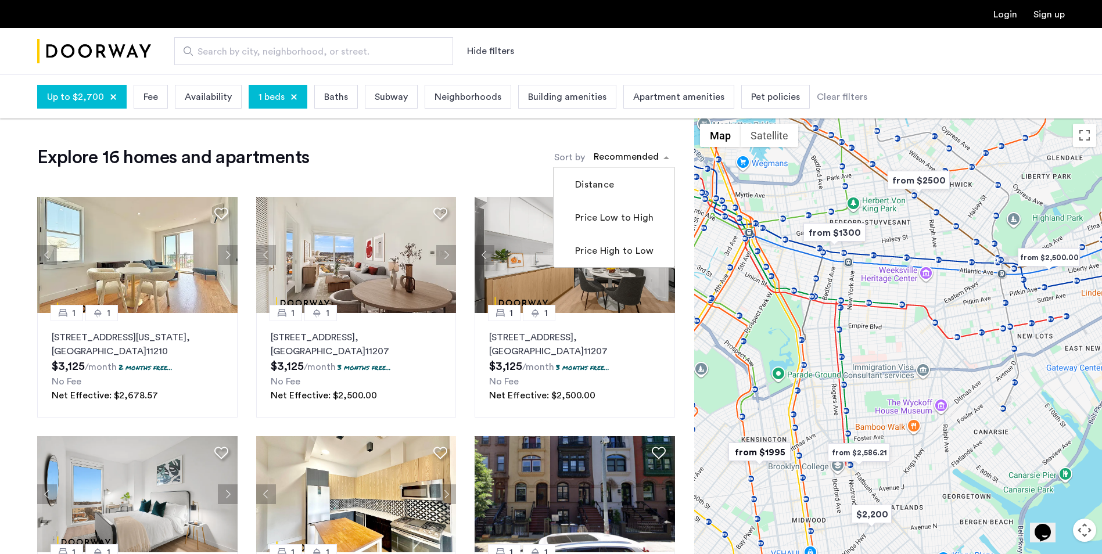
click at [627, 163] on div "sort-apartment" at bounding box center [626, 159] width 69 height 16
click at [601, 217] on label "Price Low to High" at bounding box center [613, 218] width 81 height 14
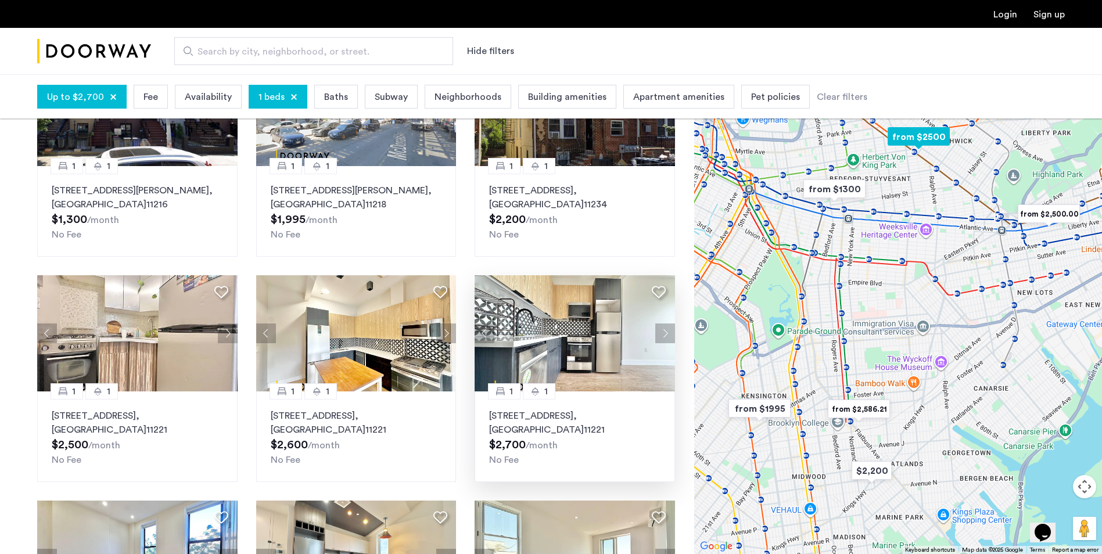
scroll to position [174, 0]
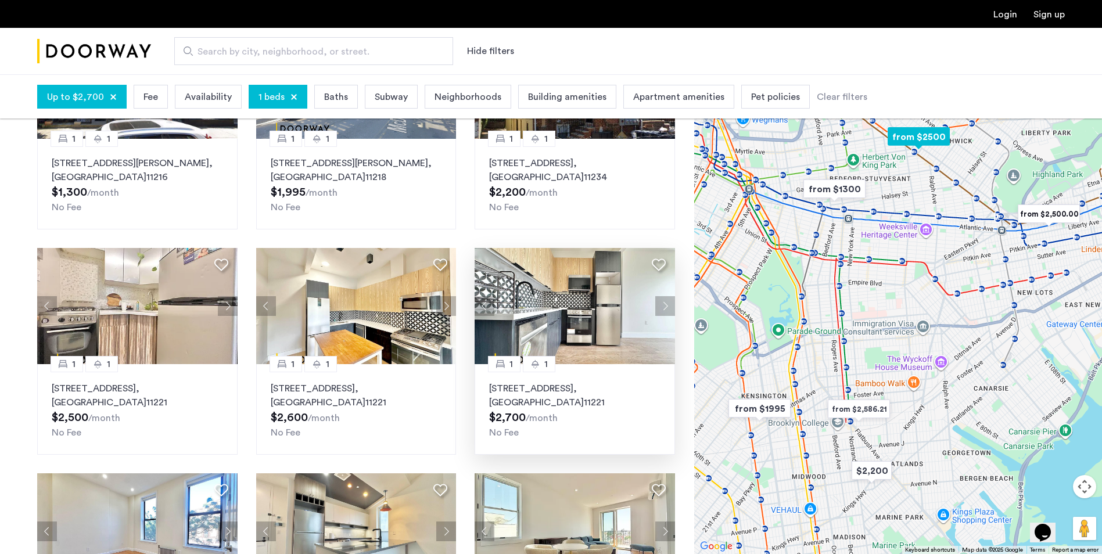
click at [674, 310] on button "Next apartment" at bounding box center [665, 306] width 20 height 20
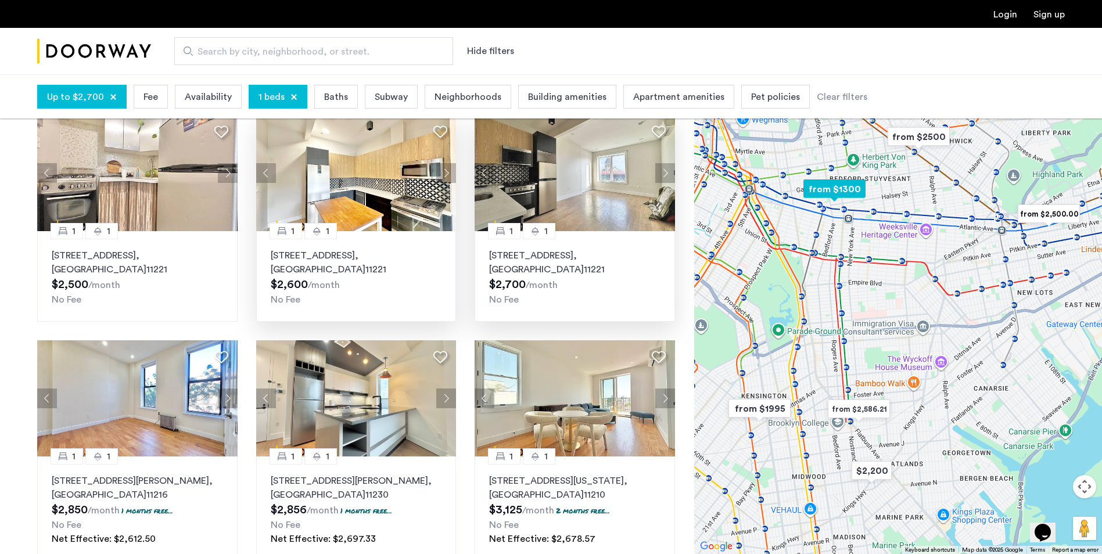
scroll to position [291, 0]
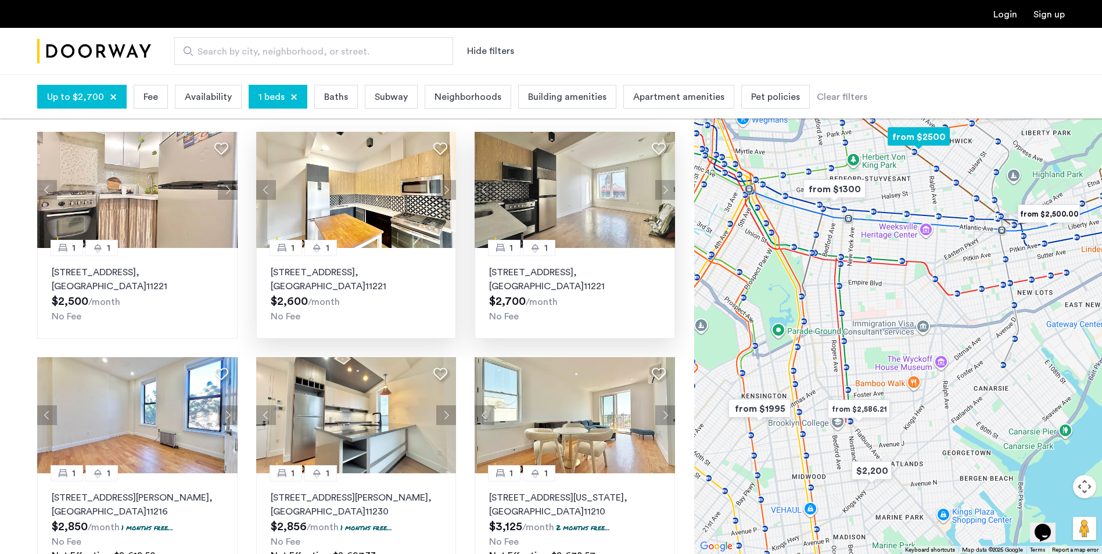
click at [445, 182] on button "Next apartment" at bounding box center [446, 190] width 20 height 20
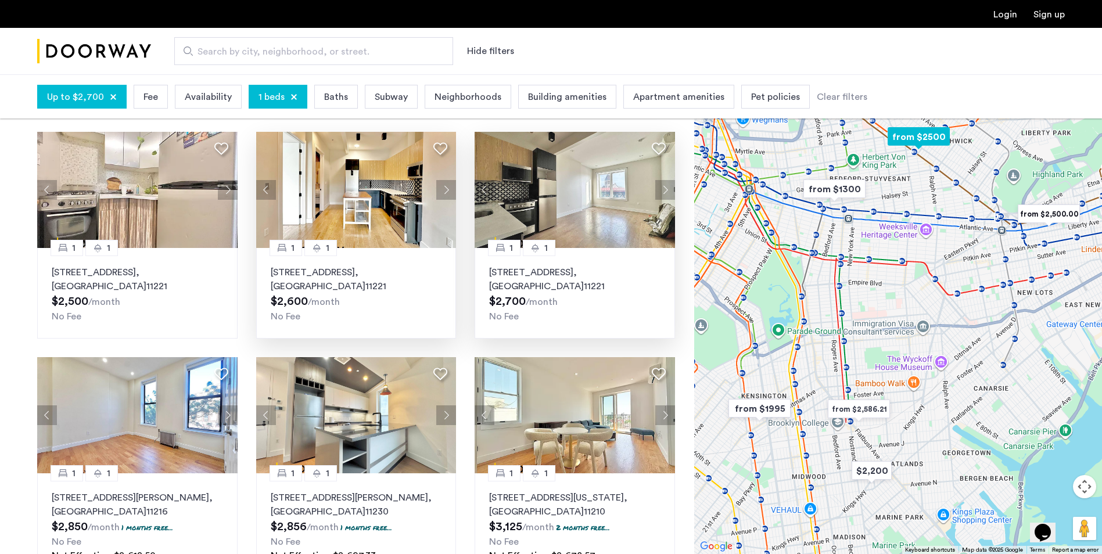
click at [450, 187] on button "Next apartment" at bounding box center [446, 190] width 20 height 20
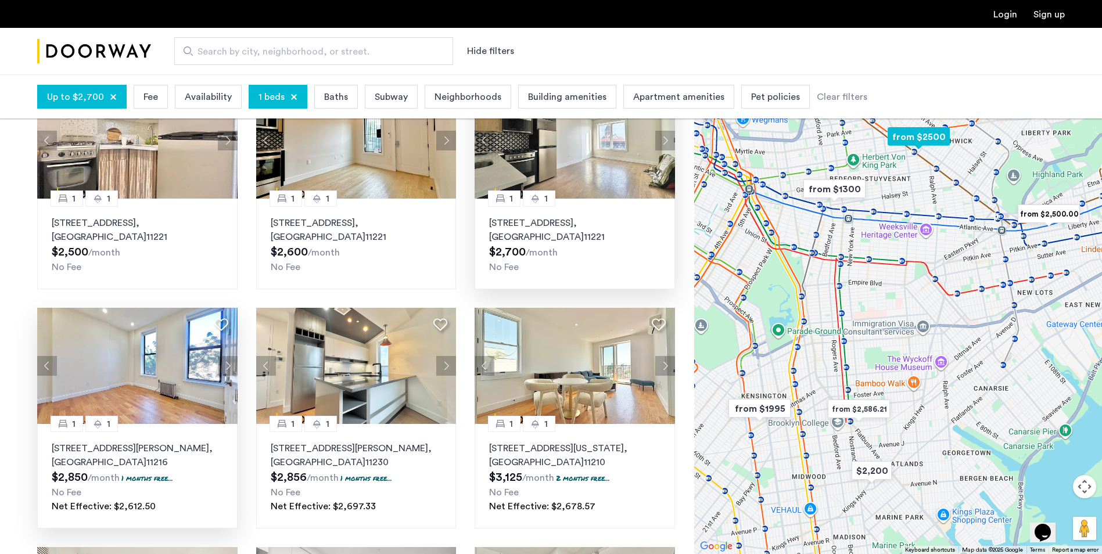
scroll to position [349, 0]
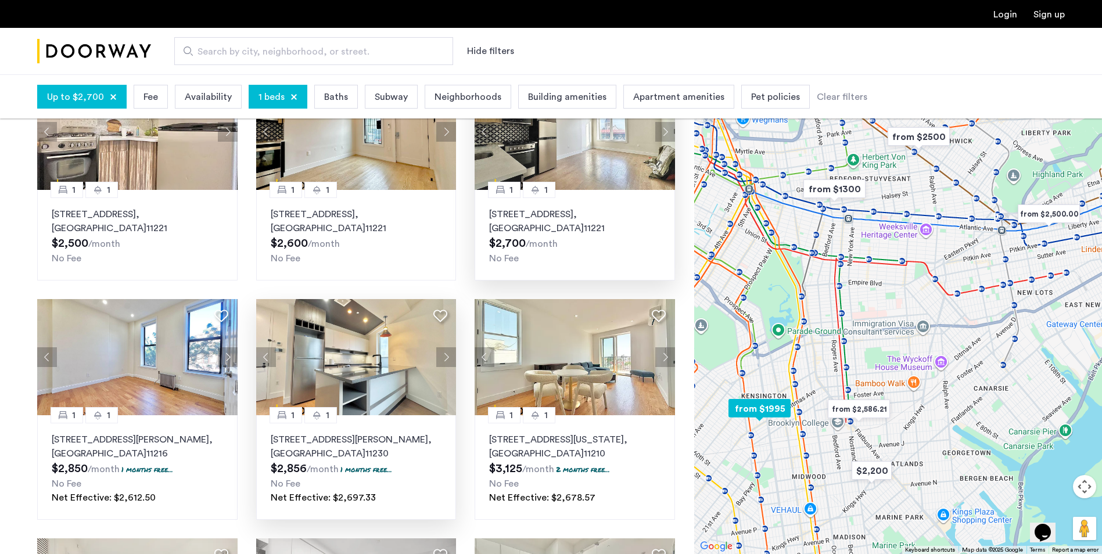
click at [445, 356] on button "Next apartment" at bounding box center [446, 357] width 20 height 20
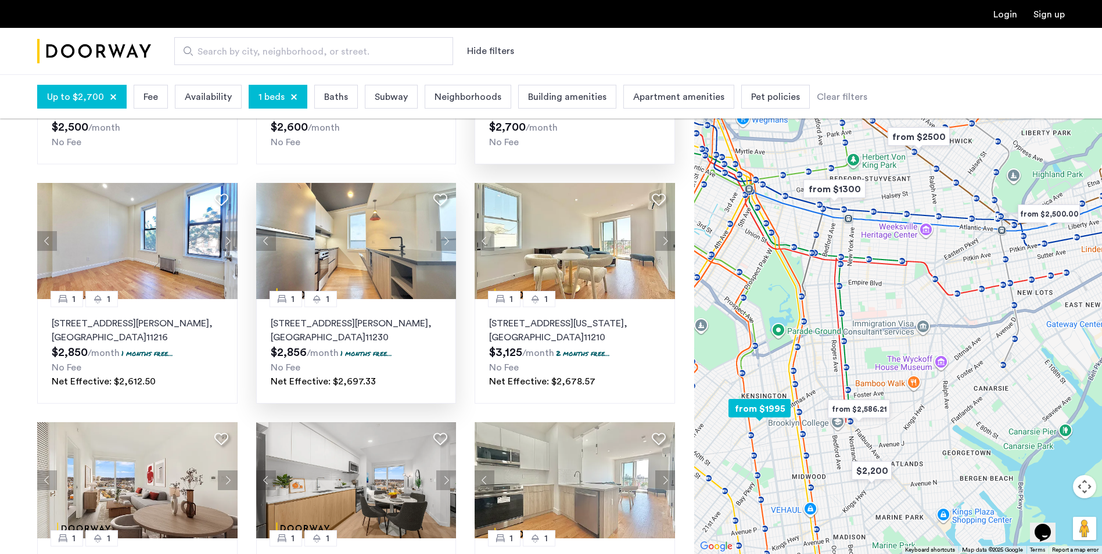
scroll to position [581, 0]
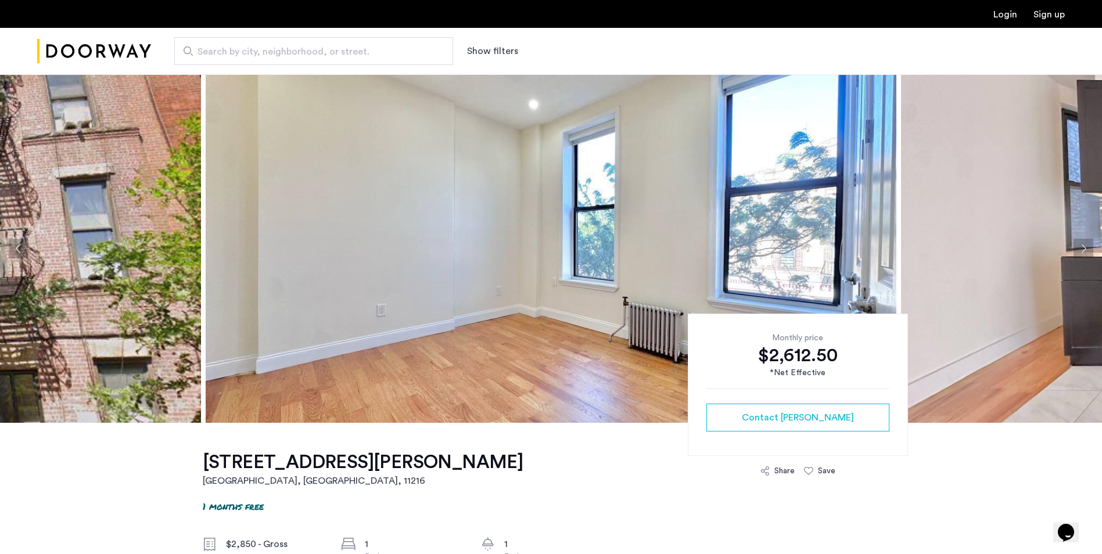
click at [1077, 254] on ngx-slick-carousel at bounding box center [551, 248] width 1102 height 349
click at [1081, 253] on button "Next apartment" at bounding box center [1084, 249] width 20 height 20
click at [1081, 250] on button "Next apartment" at bounding box center [1084, 249] width 20 height 20
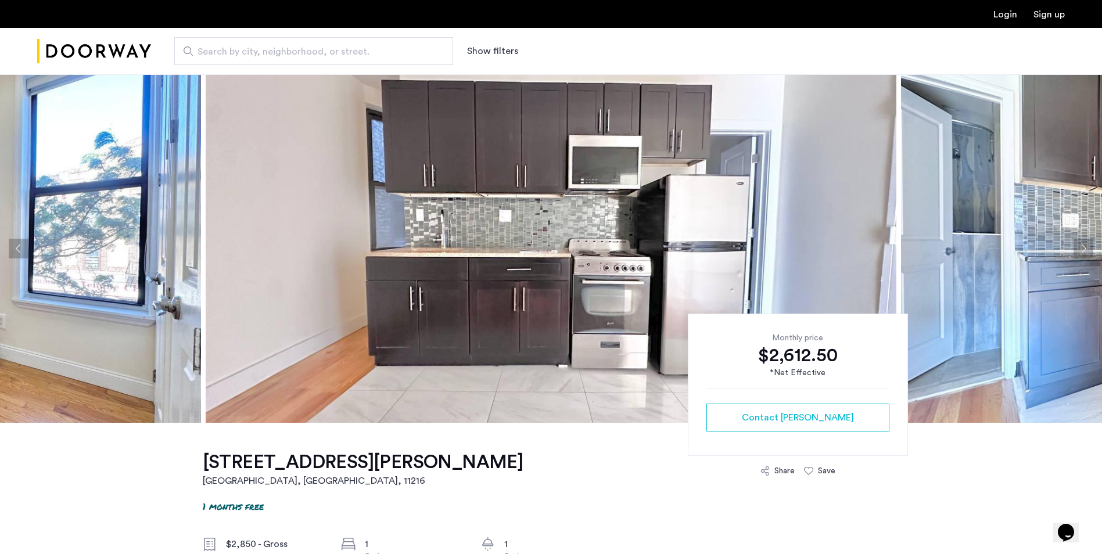
click at [1081, 249] on button "Next apartment" at bounding box center [1084, 249] width 20 height 20
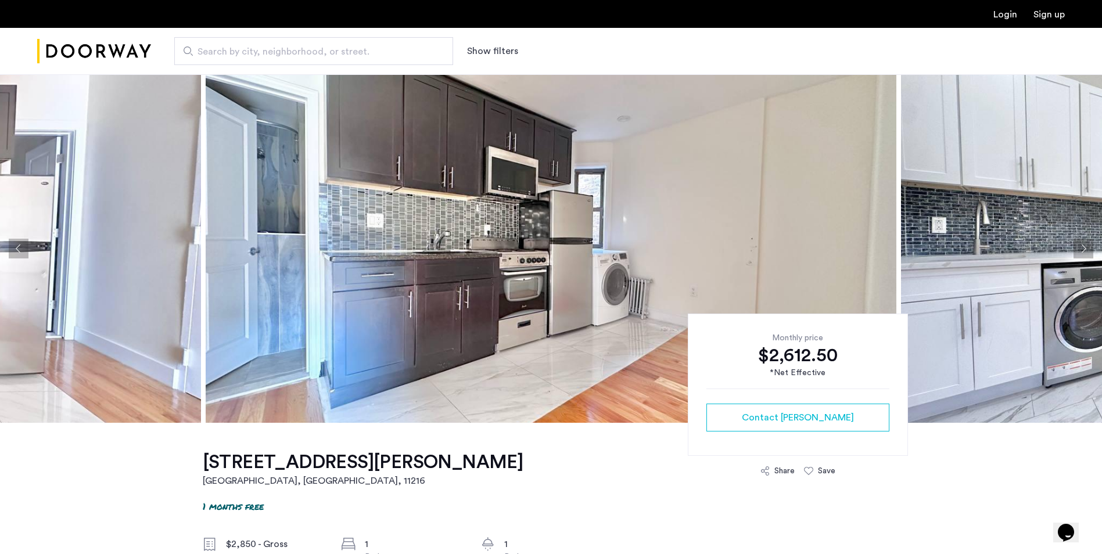
click at [1084, 248] on button "Next apartment" at bounding box center [1084, 249] width 20 height 20
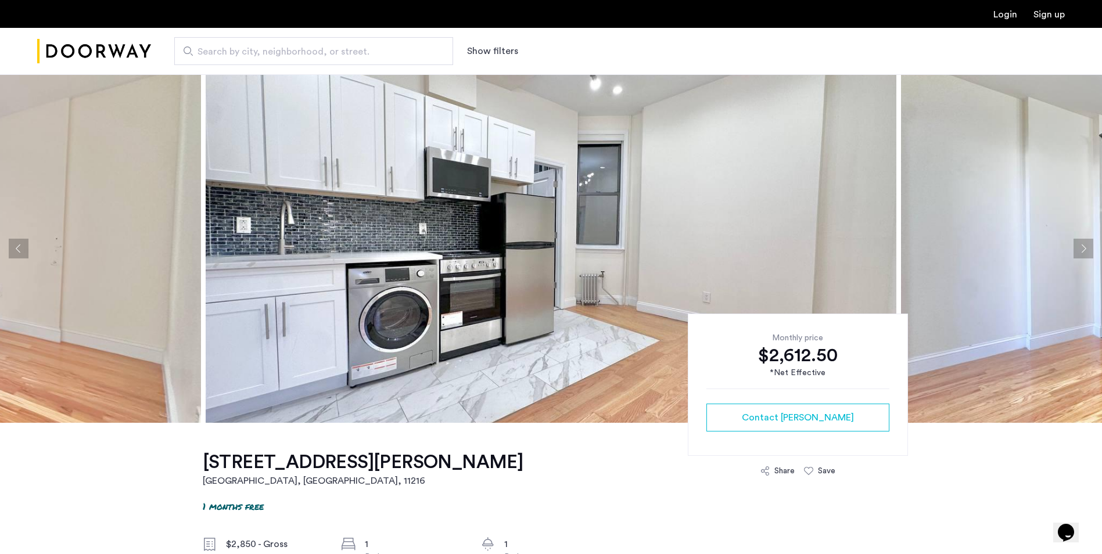
click at [1082, 246] on button "Next apartment" at bounding box center [1084, 249] width 20 height 20
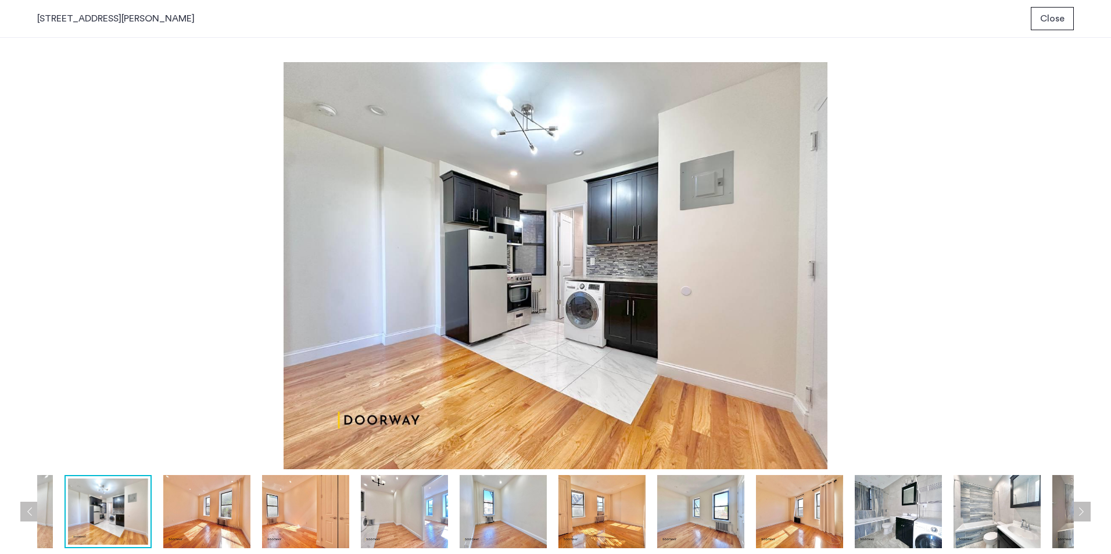
click at [870, 499] on img at bounding box center [898, 511] width 87 height 73
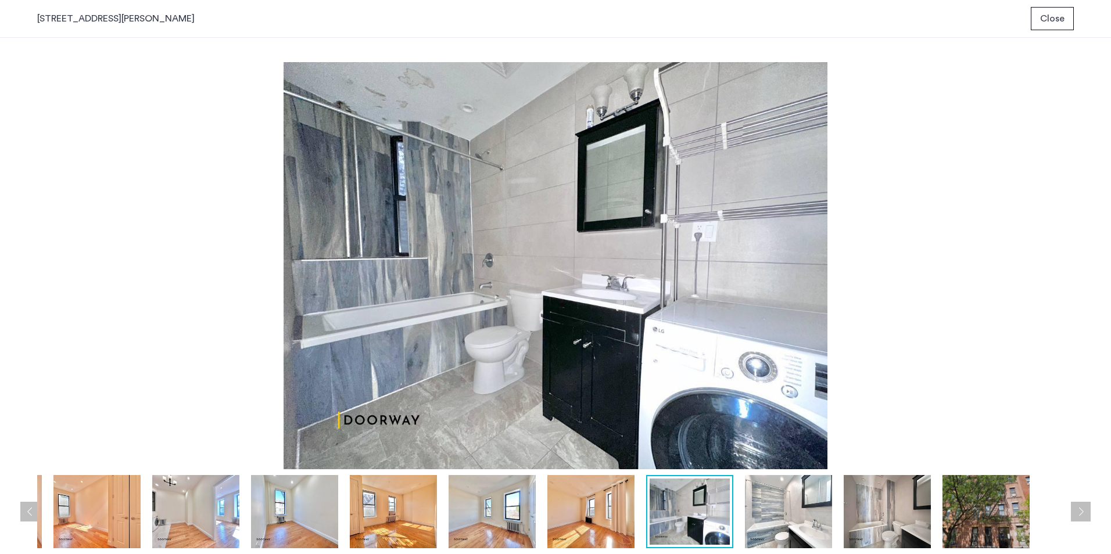
click at [1063, 26] on button "Close" at bounding box center [1052, 18] width 43 height 23
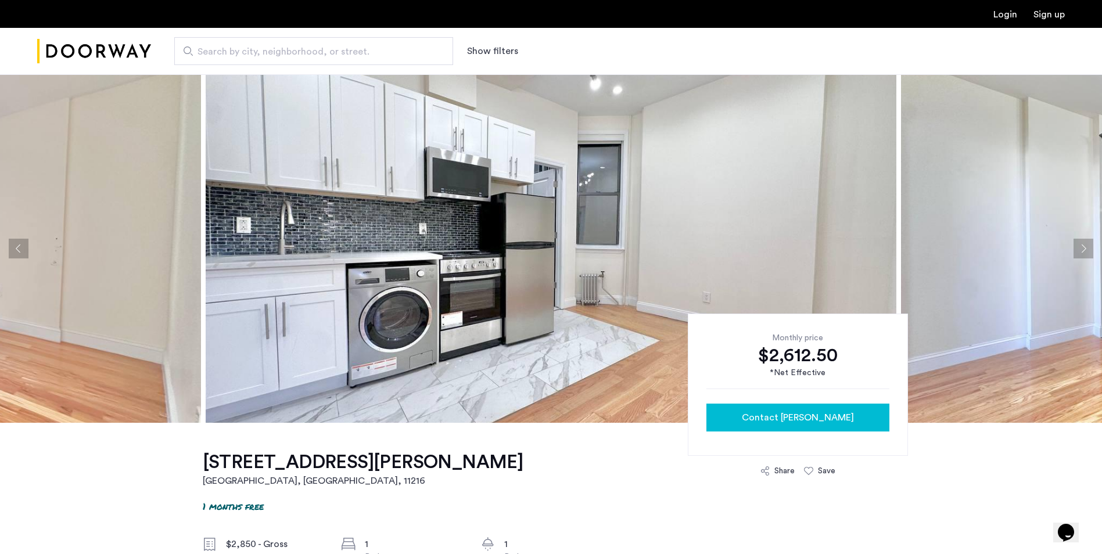
drag, startPoint x: 784, startPoint y: 434, endPoint x: 798, endPoint y: 430, distance: 14.0
click at [798, 430] on div "Monthly price $2,612.50 *Net Effective Contact Andres" at bounding box center [798, 385] width 220 height 142
drag, startPoint x: 798, startPoint y: 430, endPoint x: 805, endPoint y: 417, distance: 14.8
click at [805, 417] on span "Contact [PERSON_NAME]" at bounding box center [798, 418] width 112 height 14
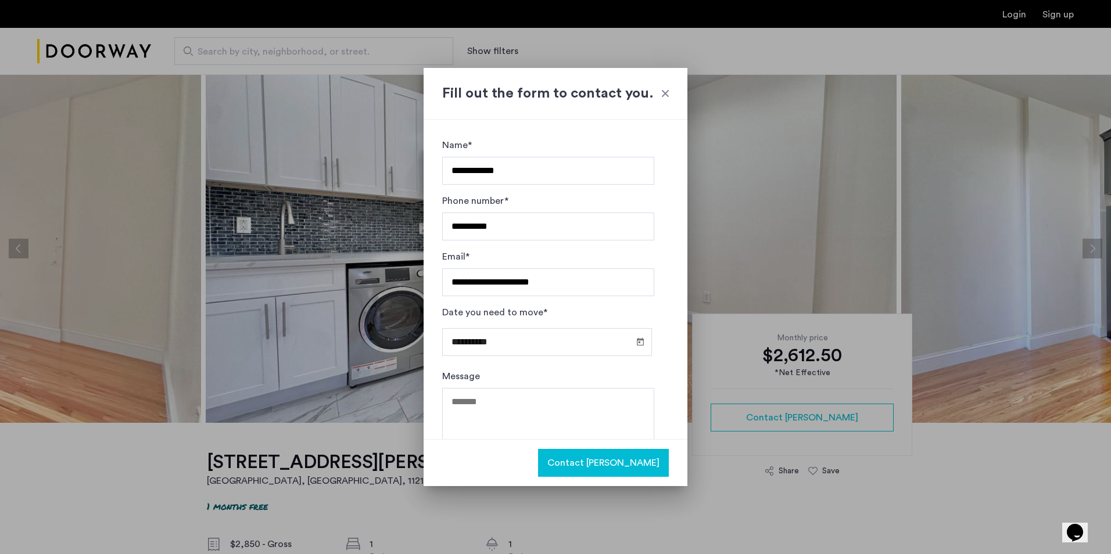
click at [605, 447] on div "Contact [PERSON_NAME]" at bounding box center [556, 462] width 264 height 47
click at [608, 453] on button "Contact [PERSON_NAME]" at bounding box center [603, 463] width 131 height 28
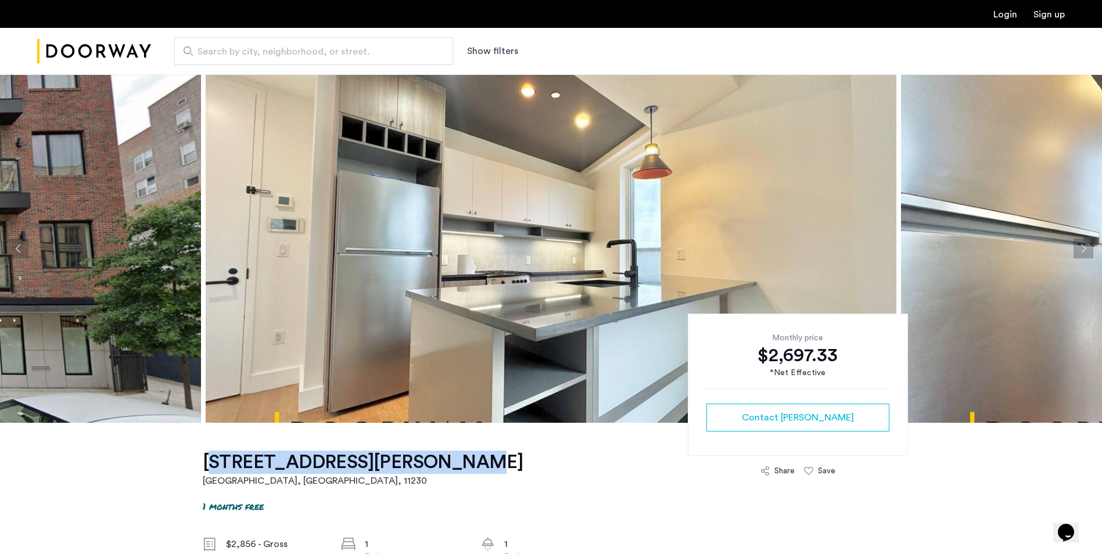
drag, startPoint x: 191, startPoint y: 451, endPoint x: 393, endPoint y: 456, distance: 202.2
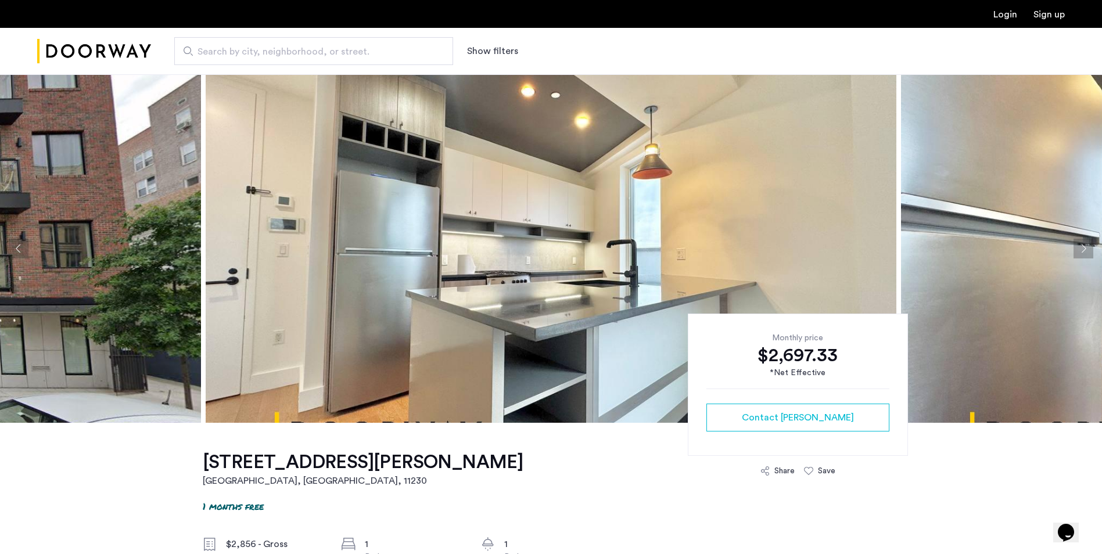
drag, startPoint x: 393, startPoint y: 456, endPoint x: 445, endPoint y: 462, distance: 52.1
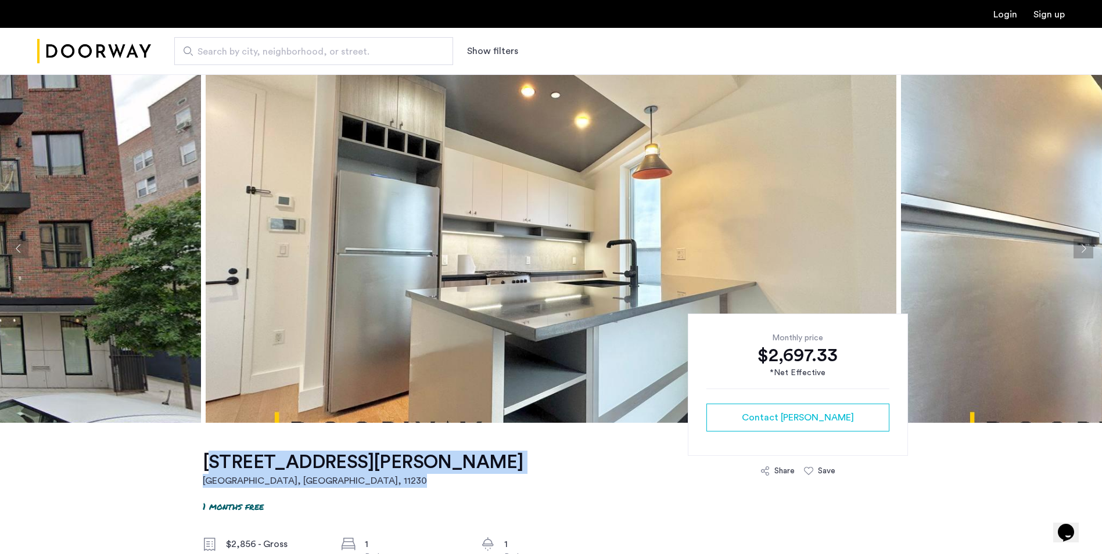
drag, startPoint x: 445, startPoint y: 462, endPoint x: 207, endPoint y: 457, distance: 237.7
drag, startPoint x: 207, startPoint y: 457, endPoint x: 215, endPoint y: 458, distance: 7.6
copy link "242 Newkirk Avenue, Unit 4C Brooklyn, NY , 11230"
click at [720, 245] on img at bounding box center [551, 248] width 691 height 349
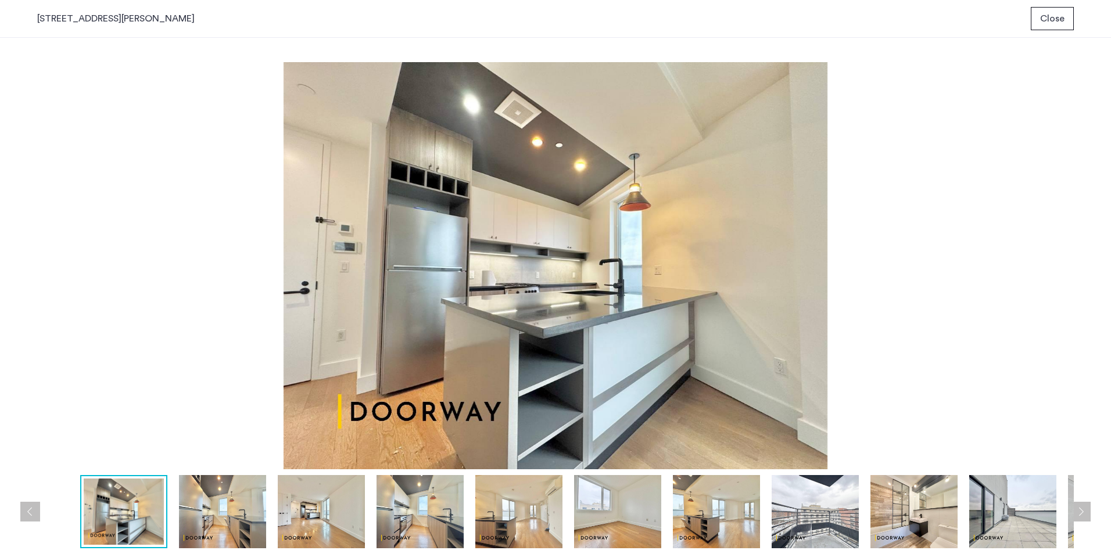
click at [270, 519] on div at bounding box center [766, 511] width 1459 height 73
click at [241, 515] on img at bounding box center [222, 511] width 87 height 73
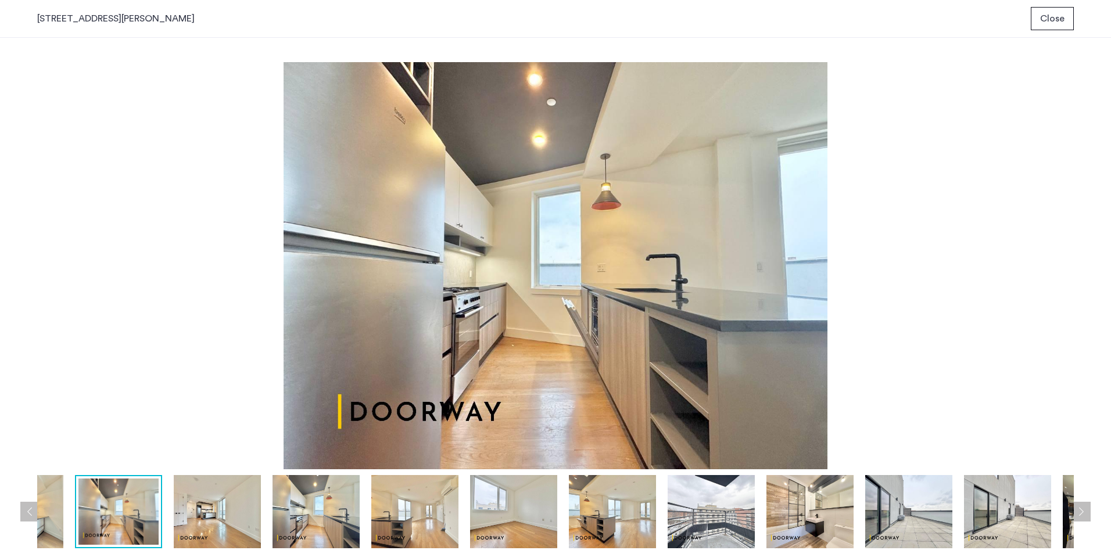
click at [335, 509] on img at bounding box center [315, 511] width 87 height 73
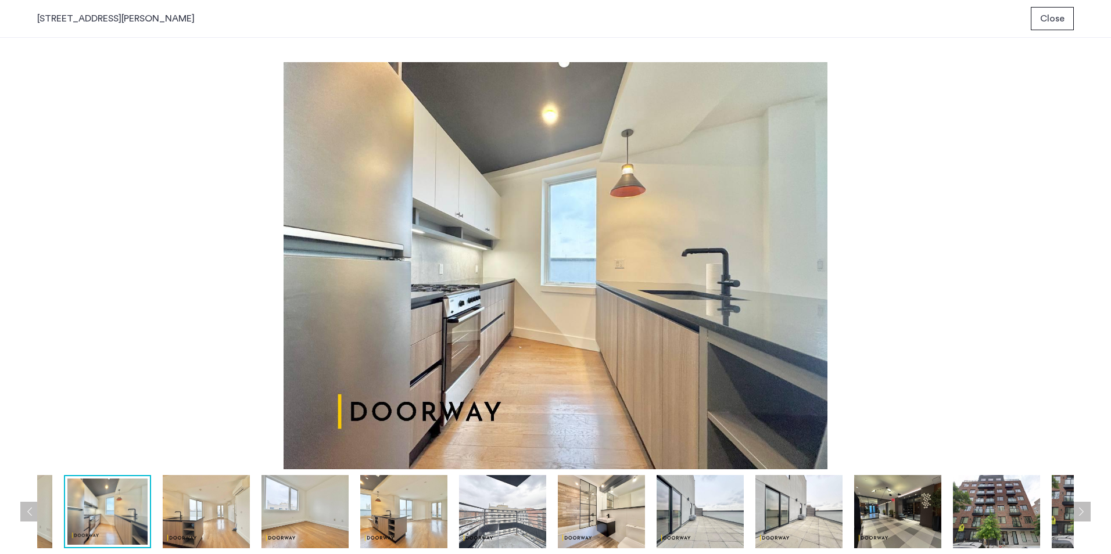
click at [382, 512] on img at bounding box center [403, 511] width 87 height 73
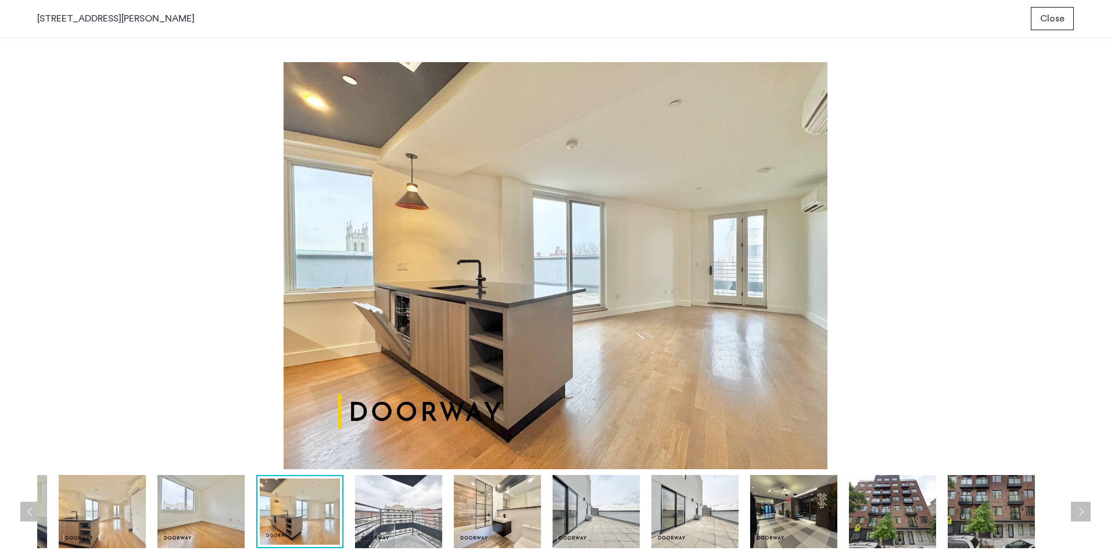
click at [445, 508] on div at bounding box center [350, 511] width 1459 height 73
click at [468, 508] on img at bounding box center [497, 511] width 87 height 73
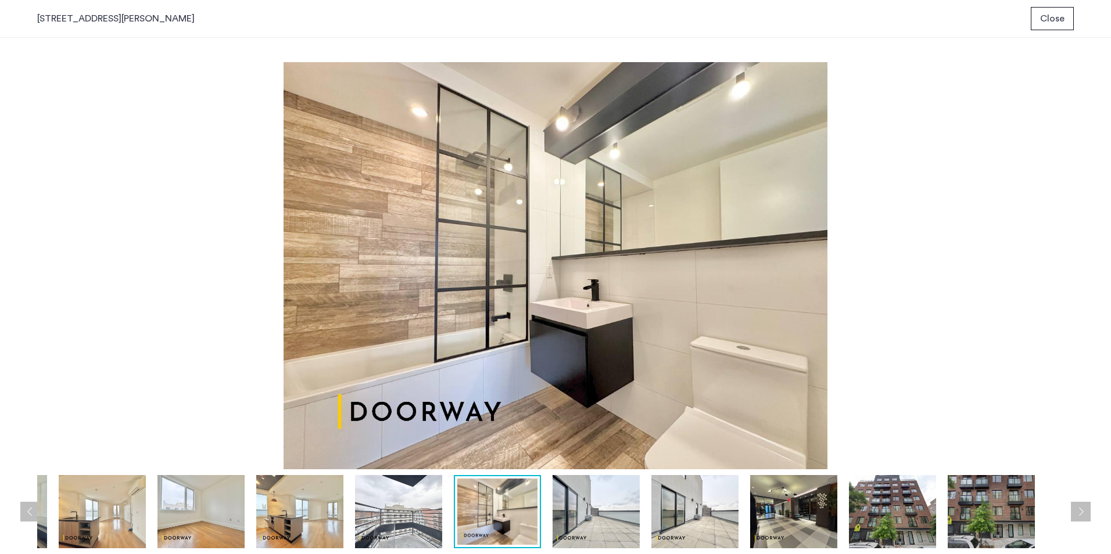
click at [535, 512] on img at bounding box center [497, 512] width 80 height 66
click at [568, 522] on img at bounding box center [596, 511] width 87 height 73
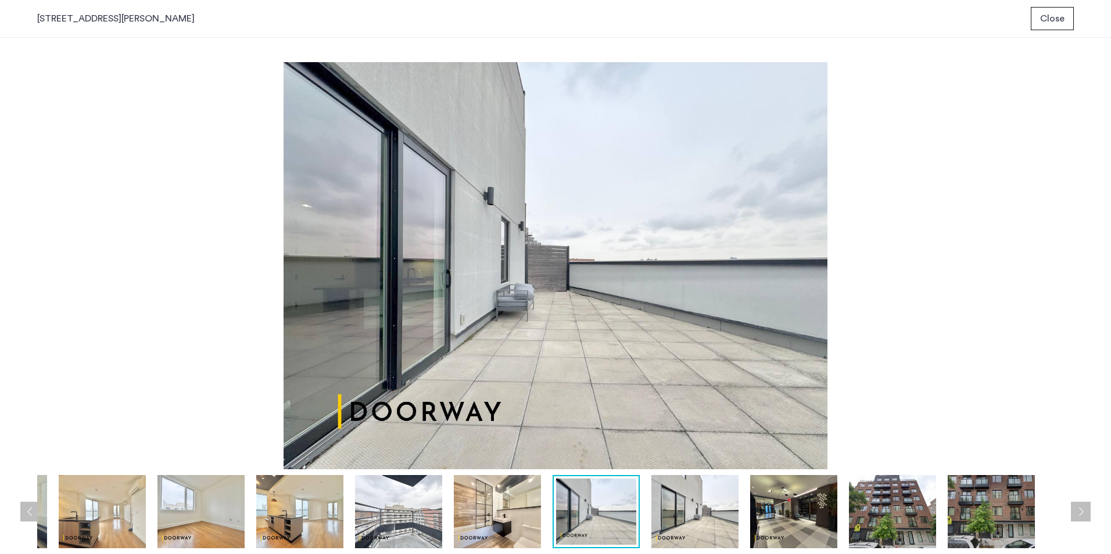
click at [652, 519] on img at bounding box center [694, 511] width 87 height 73
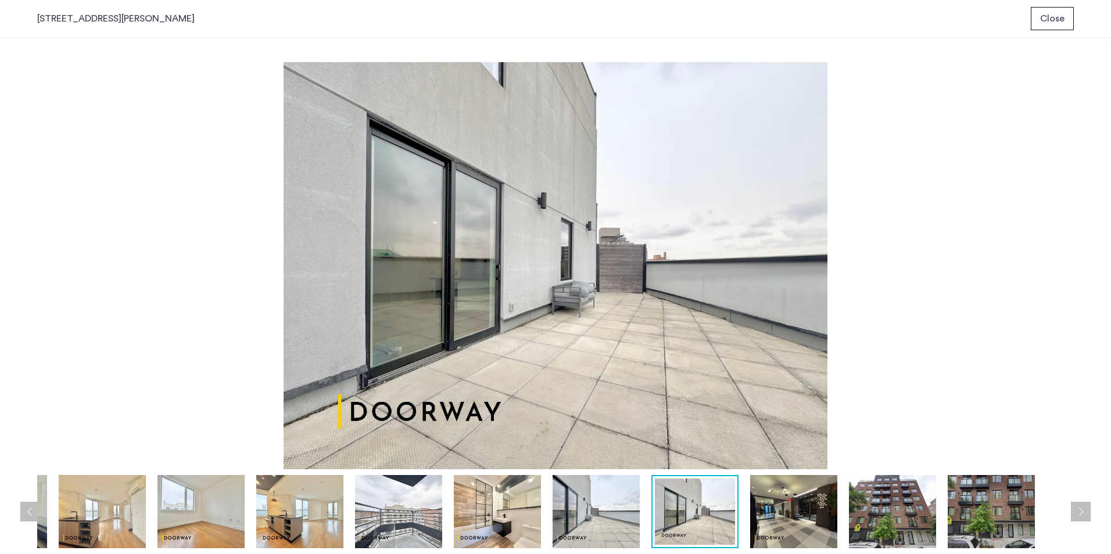
click at [697, 517] on img at bounding box center [695, 512] width 80 height 66
click at [801, 521] on img at bounding box center [793, 511] width 87 height 73
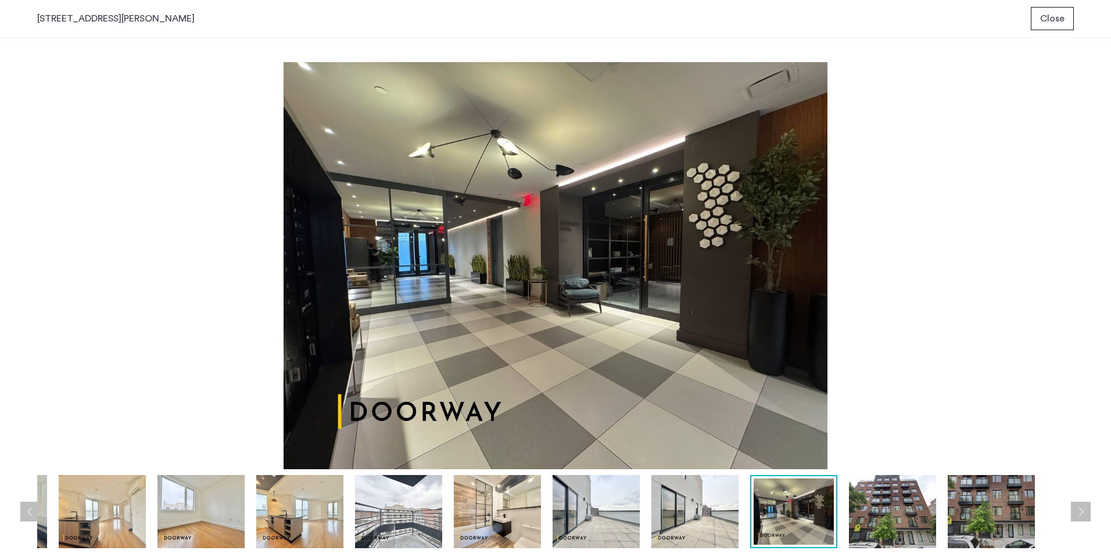
click at [876, 502] on img at bounding box center [892, 511] width 87 height 73
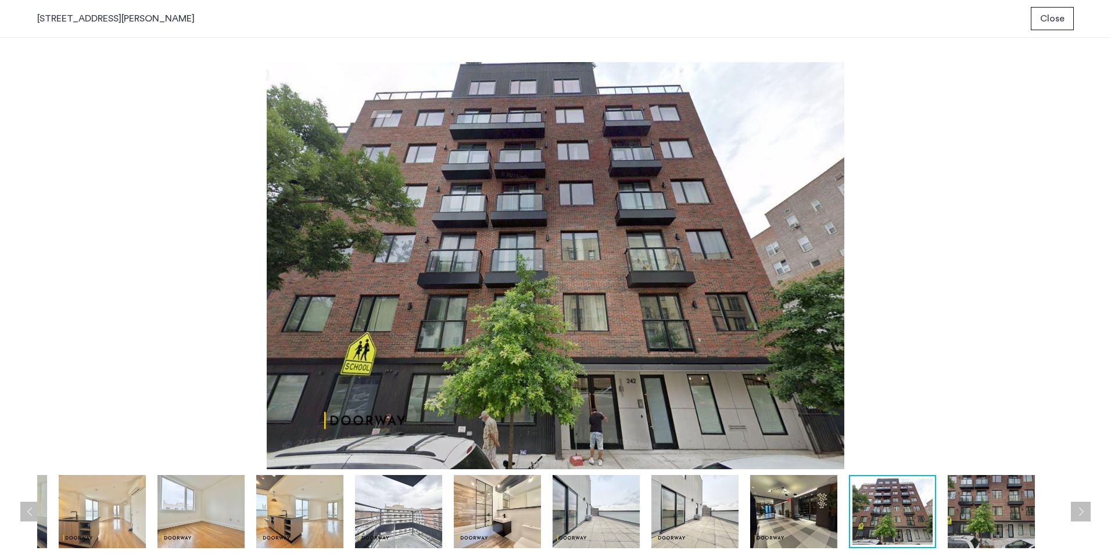
click at [996, 499] on img at bounding box center [991, 511] width 87 height 73
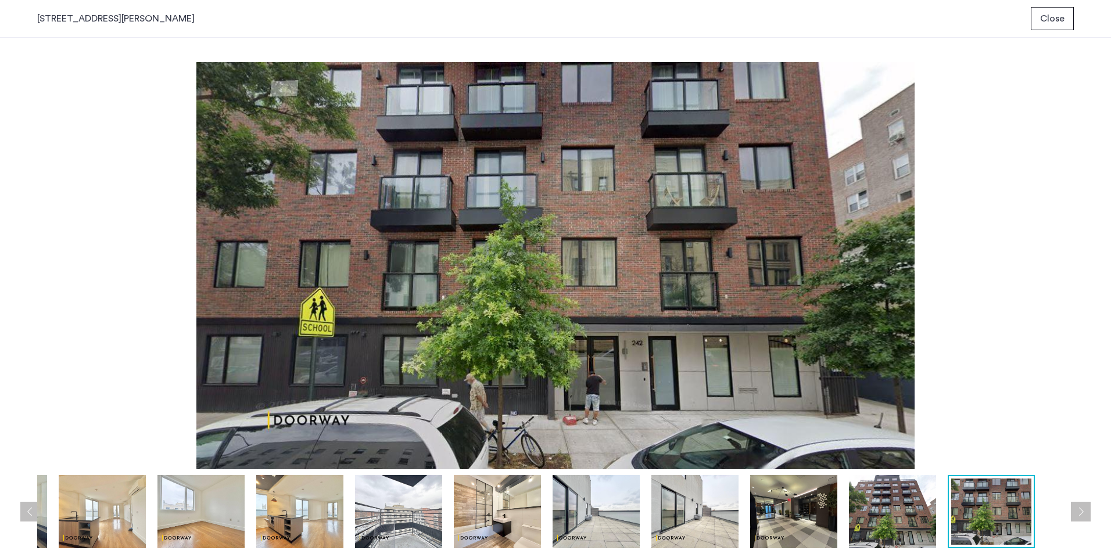
click at [1080, 504] on button "Next apartment" at bounding box center [1081, 512] width 20 height 20
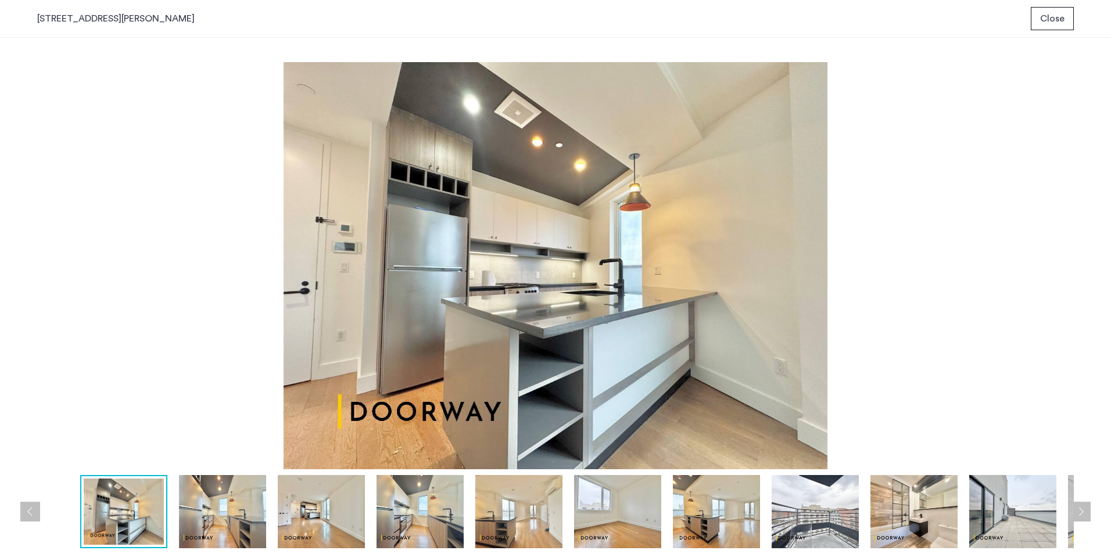
click at [998, 493] on img at bounding box center [1012, 511] width 87 height 73
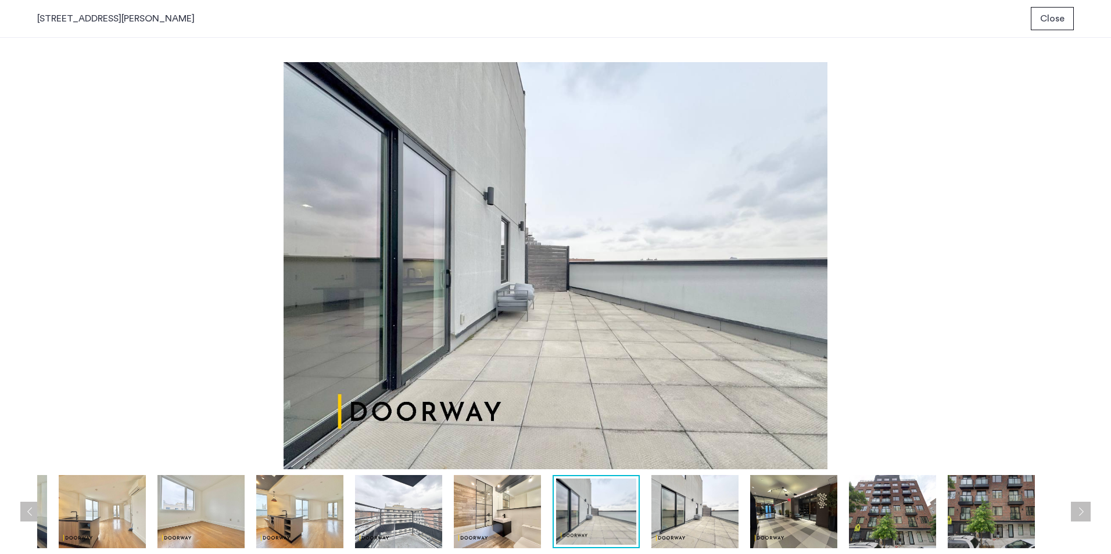
click at [1054, 19] on span "Close" at bounding box center [1052, 19] width 24 height 14
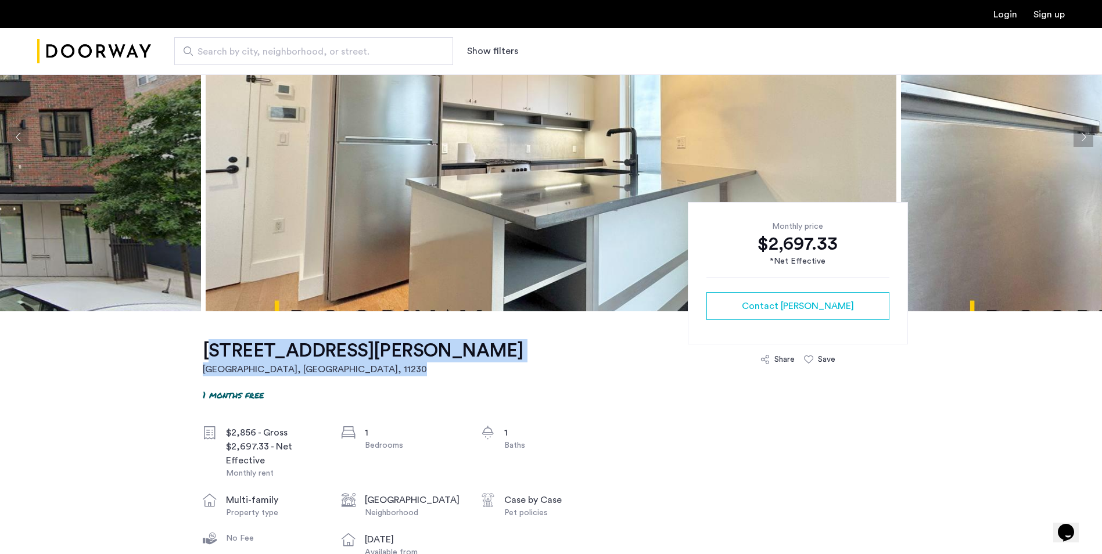
scroll to position [116, 0]
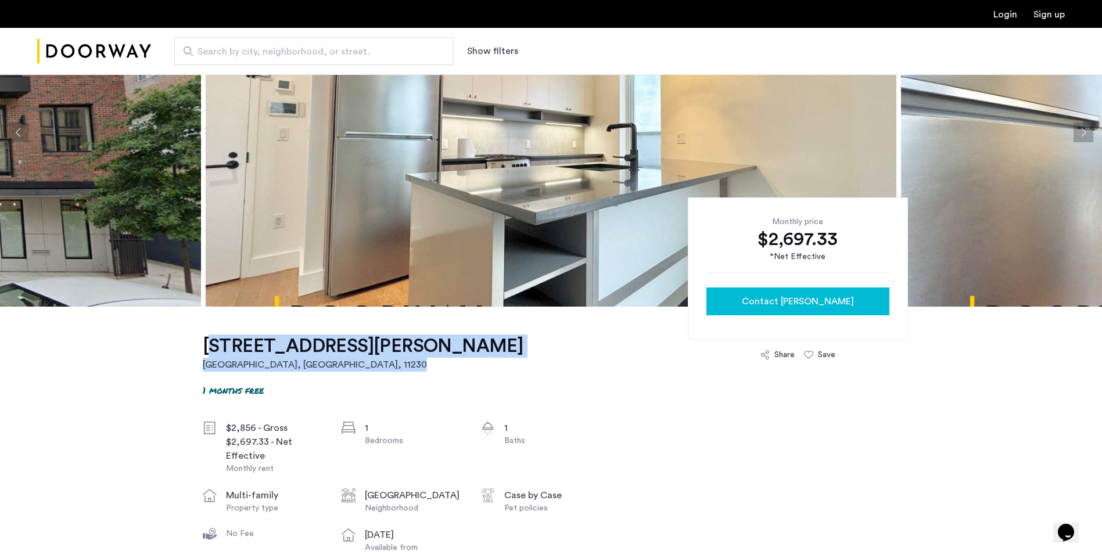
click at [856, 304] on div "Contact [PERSON_NAME]" at bounding box center [798, 302] width 164 height 14
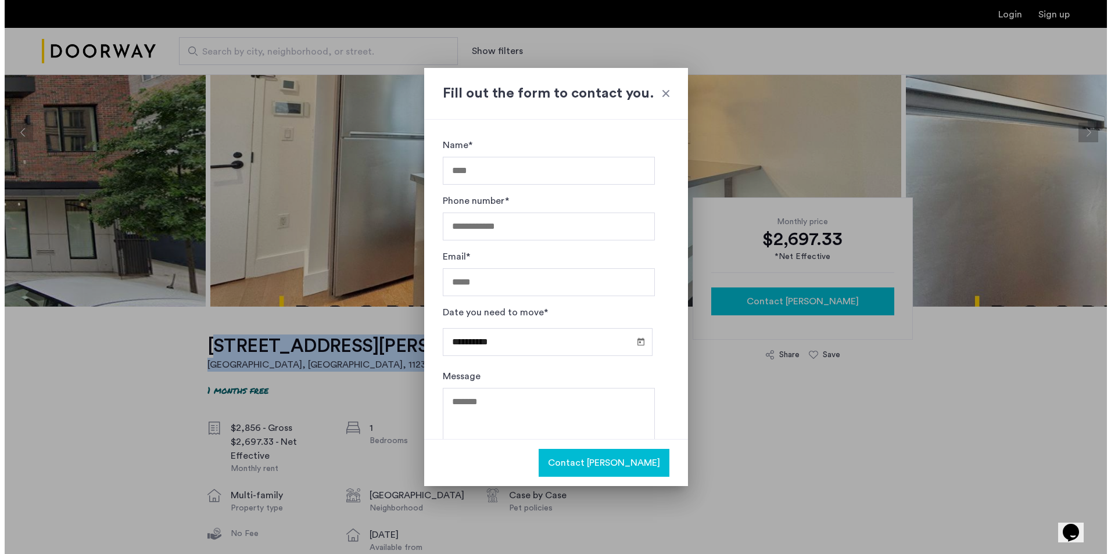
scroll to position [0, 0]
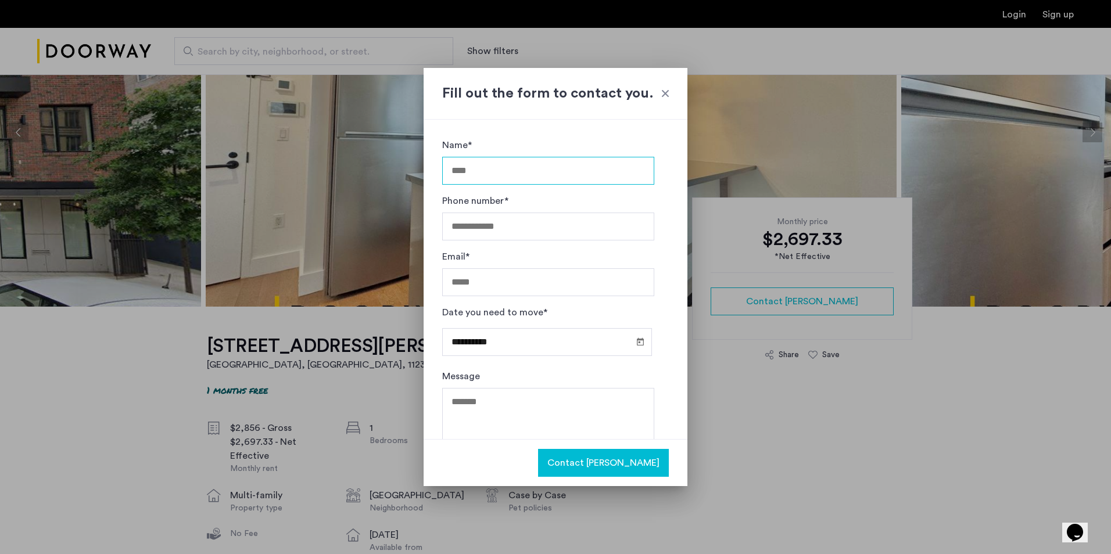
click at [571, 165] on input "Name*" at bounding box center [548, 171] width 212 height 28
type input "**********"
click at [634, 349] on span "Open calendar" at bounding box center [640, 342] width 28 height 28
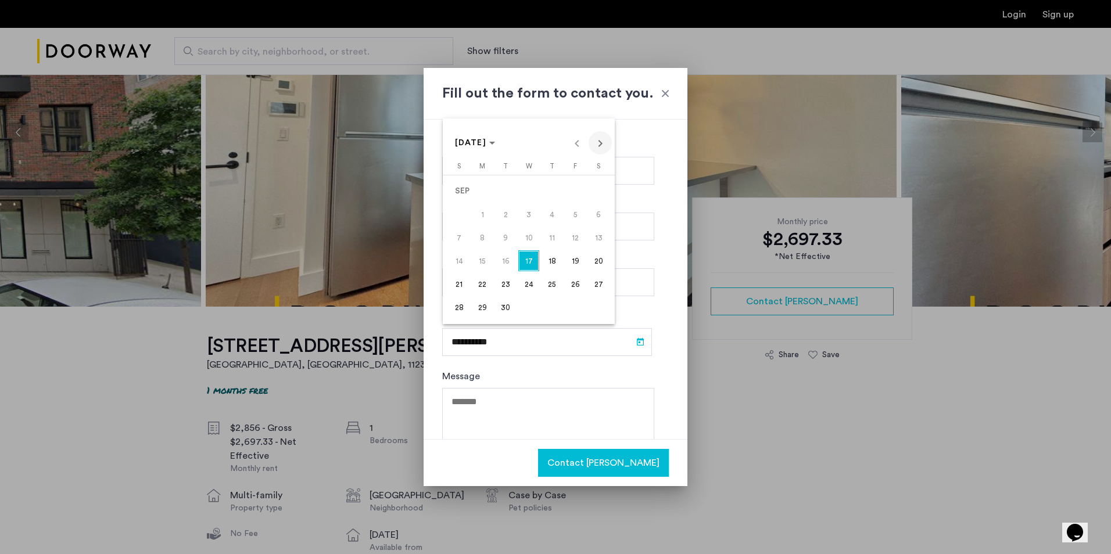
click at [596, 139] on span "Next month" at bounding box center [600, 142] width 23 height 23
click at [521, 234] on span "15" at bounding box center [528, 237] width 21 height 21
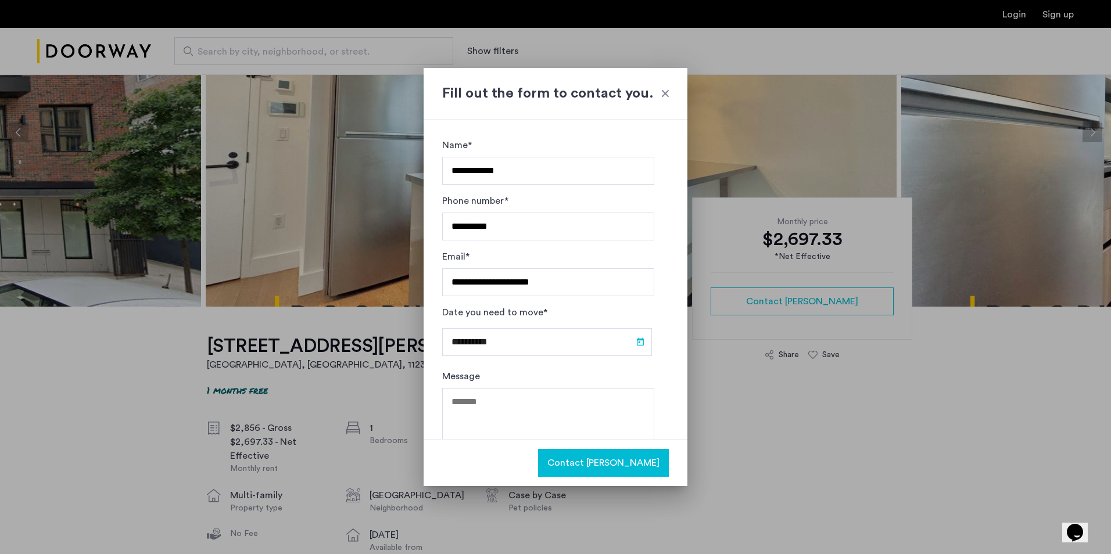
type input "**********"
click at [653, 459] on span "Contact [PERSON_NAME]" at bounding box center [603, 463] width 112 height 14
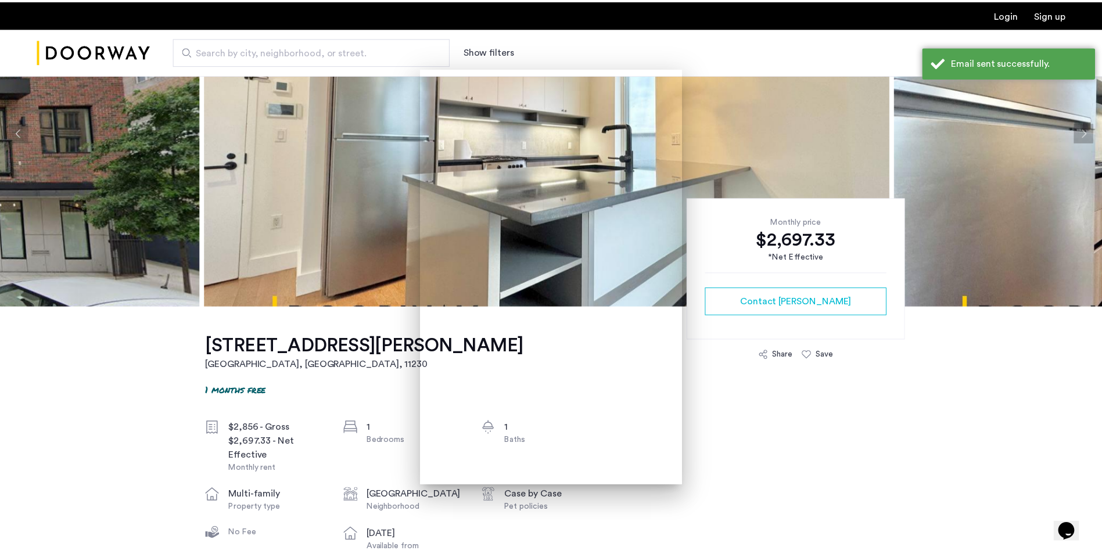
scroll to position [116, 0]
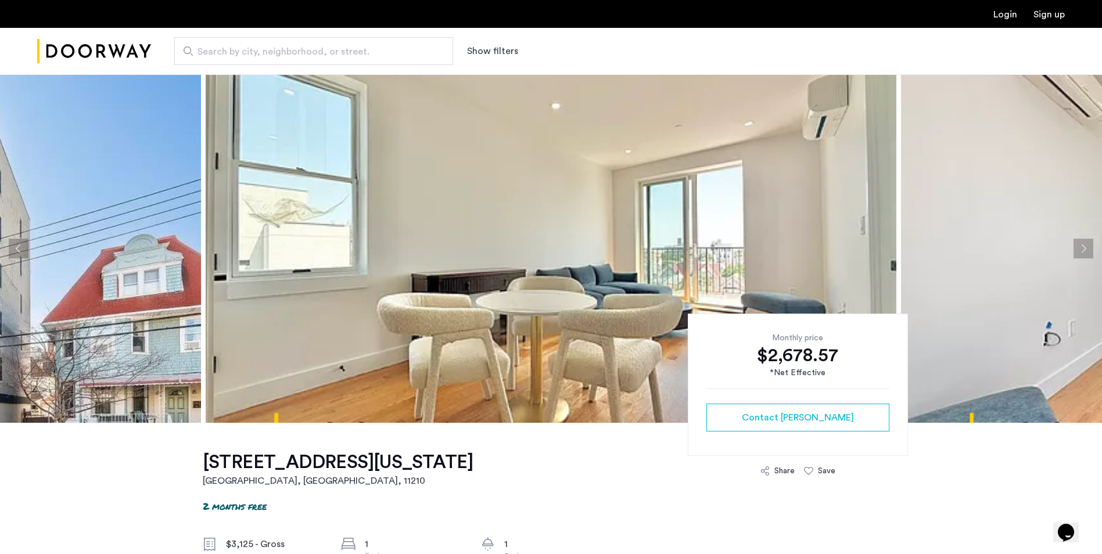
click at [390, 207] on img at bounding box center [551, 248] width 691 height 349
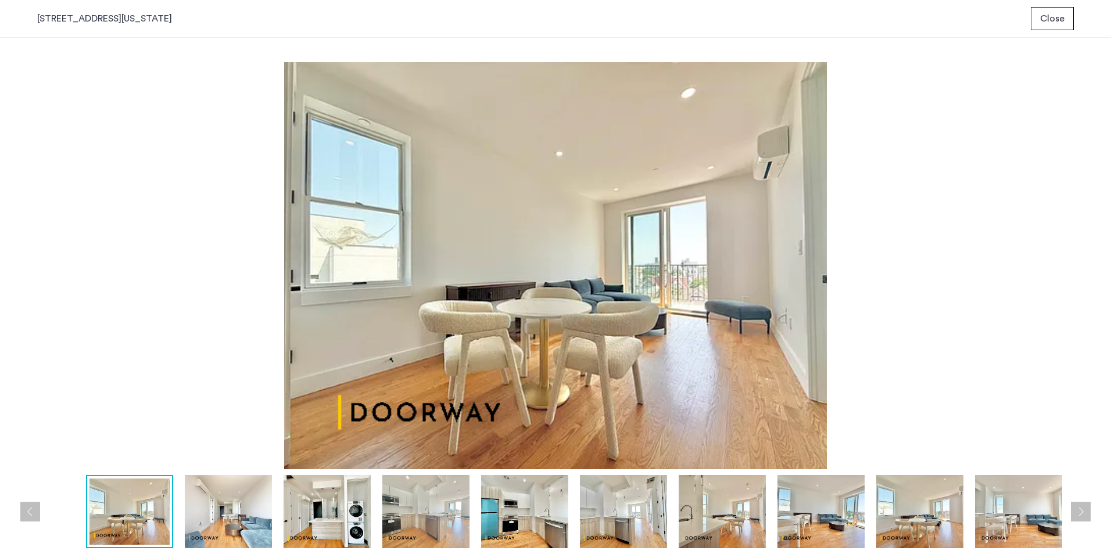
click at [291, 532] on img at bounding box center [327, 511] width 87 height 73
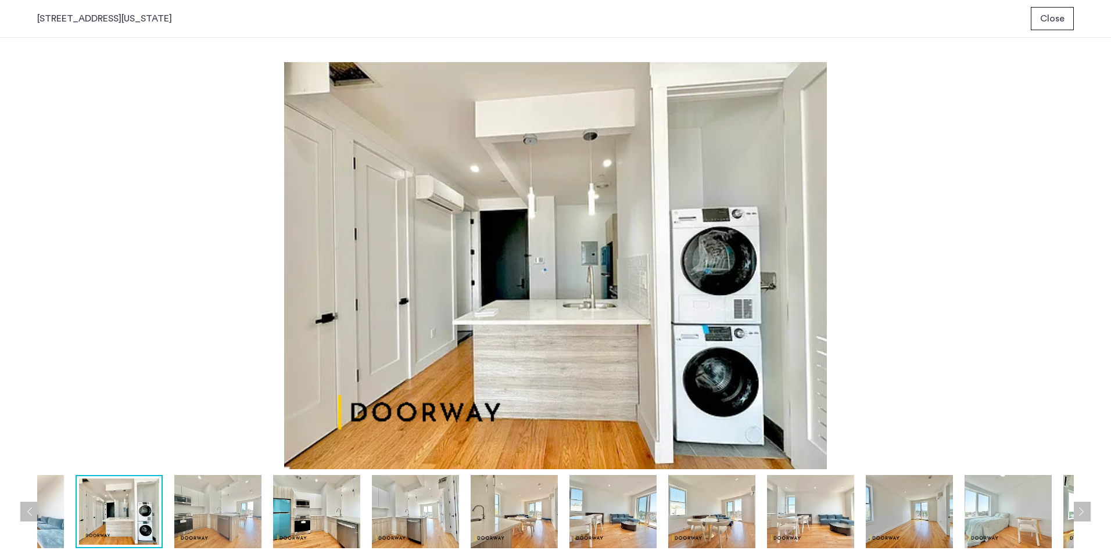
click at [424, 516] on img at bounding box center [415, 511] width 87 height 73
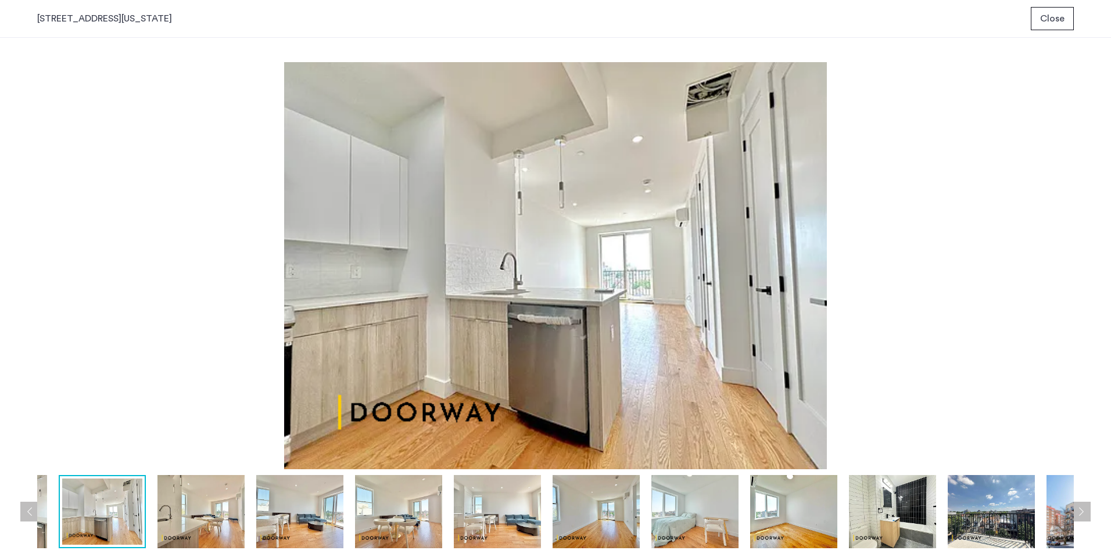
click at [476, 518] on img at bounding box center [497, 511] width 87 height 73
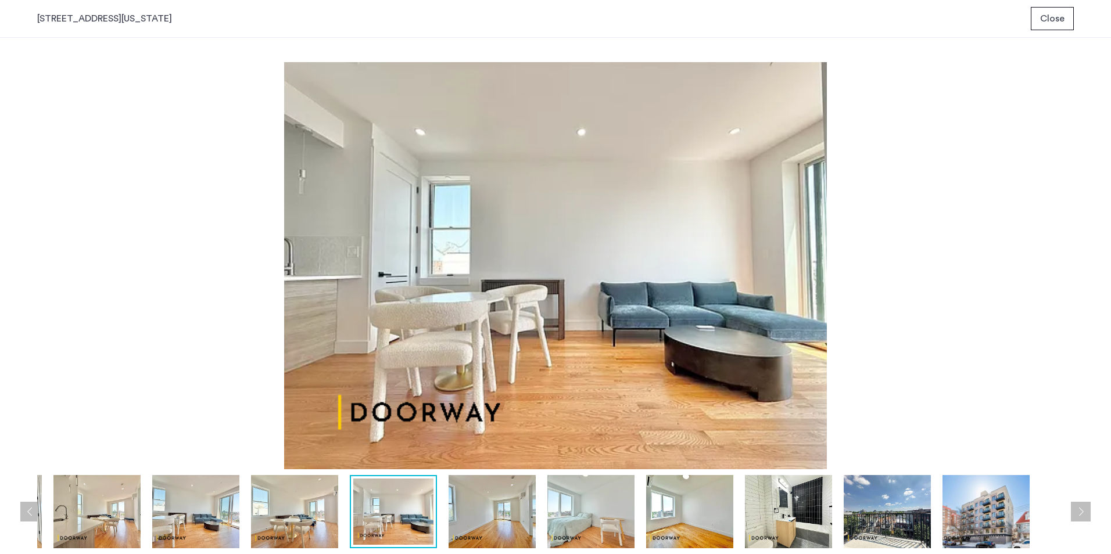
click at [526, 519] on img at bounding box center [492, 511] width 87 height 73
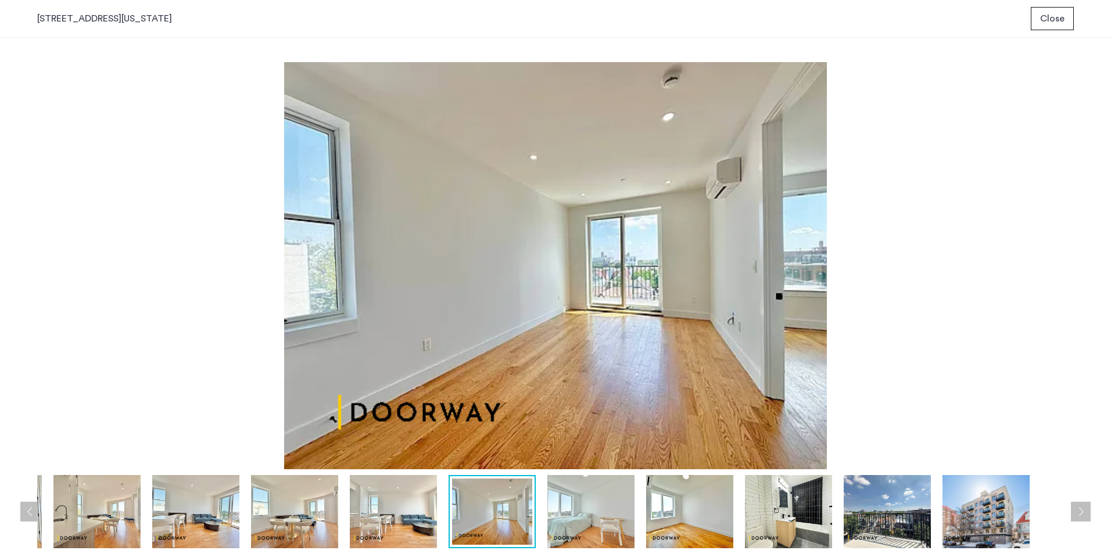
click at [565, 519] on img at bounding box center [590, 511] width 87 height 73
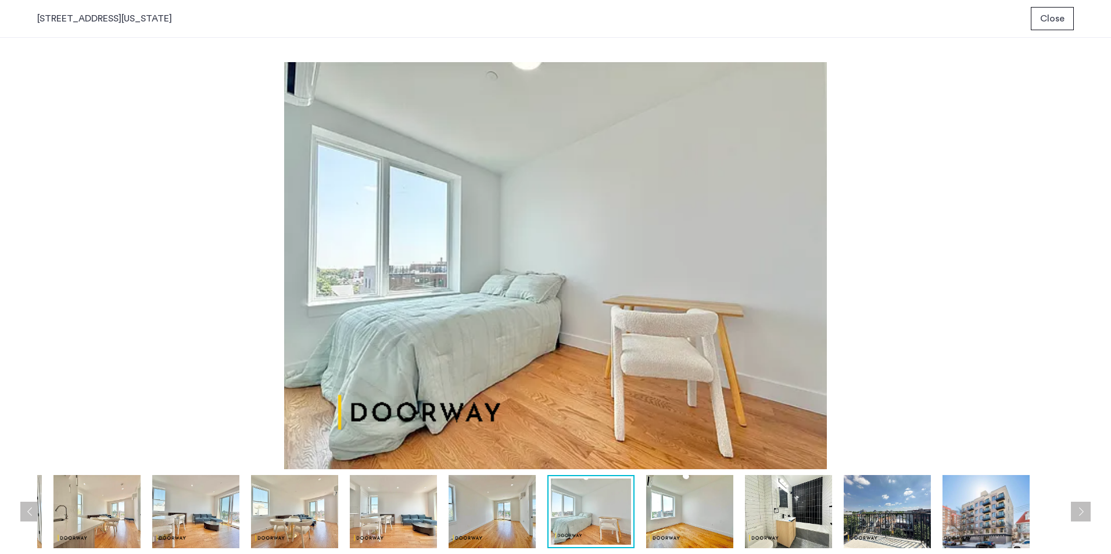
click at [619, 521] on img at bounding box center [591, 512] width 80 height 66
click at [679, 519] on img at bounding box center [689, 511] width 87 height 73
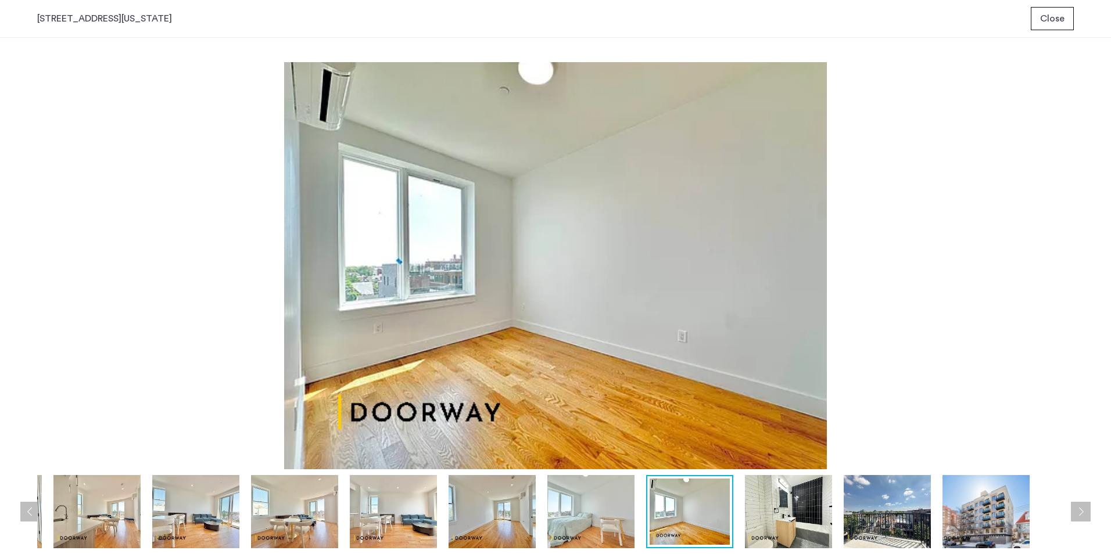
drag, startPoint x: 757, startPoint y: 512, endPoint x: 774, endPoint y: 508, distance: 17.8
click at [761, 511] on img at bounding box center [788, 511] width 87 height 73
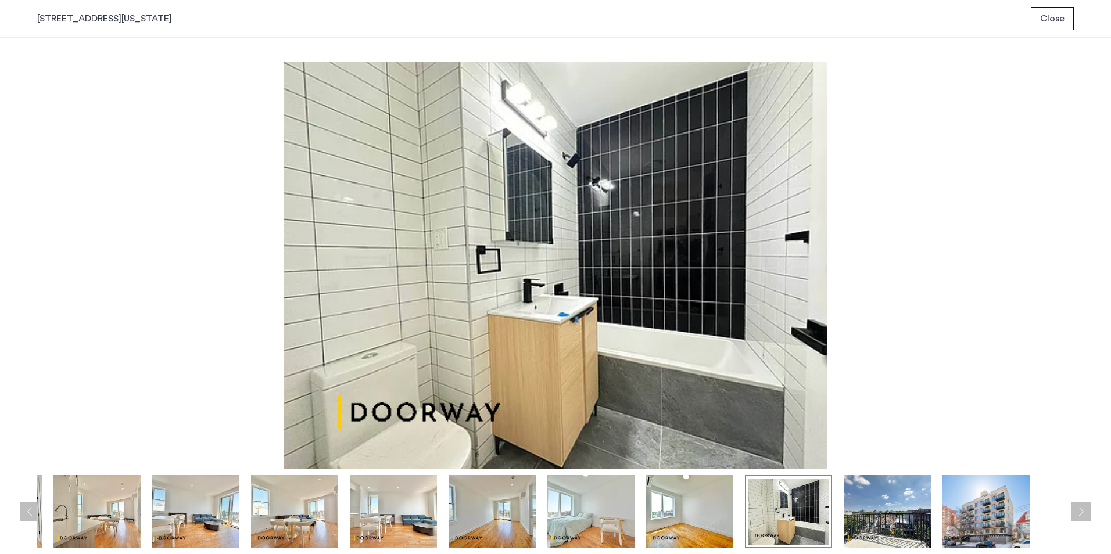
click at [821, 505] on img at bounding box center [788, 512] width 80 height 66
click at [880, 503] on img at bounding box center [887, 511] width 87 height 73
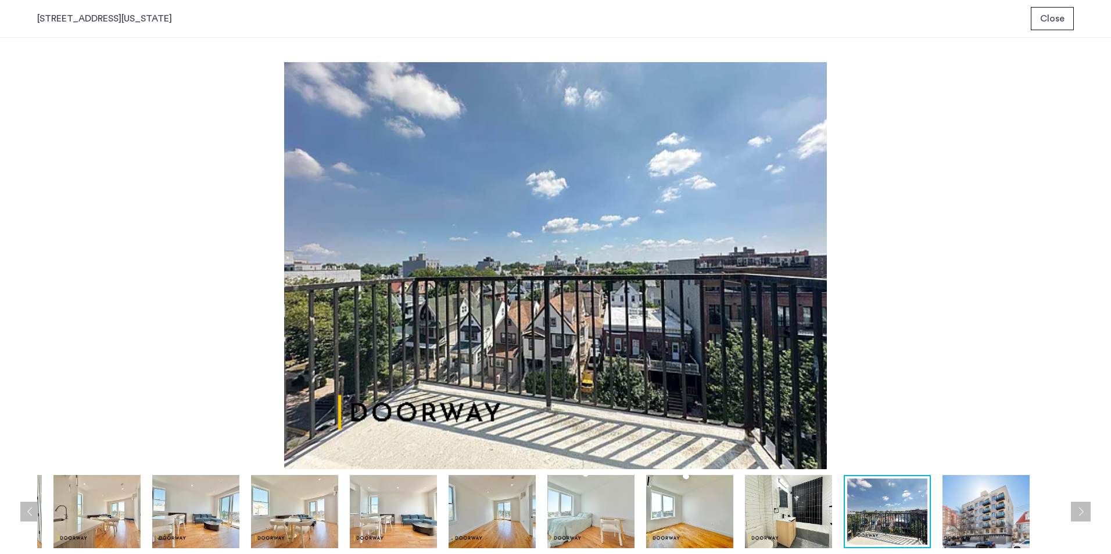
click at [984, 496] on img at bounding box center [985, 511] width 87 height 73
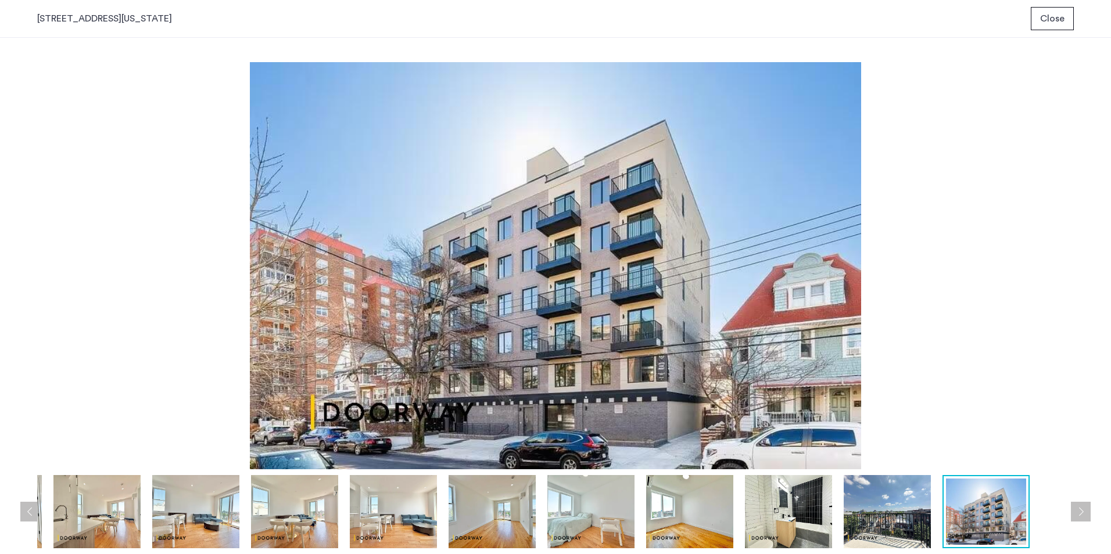
drag, startPoint x: 1024, startPoint y: 362, endPoint x: 1014, endPoint y: 359, distance: 9.7
click at [1022, 362] on img at bounding box center [555, 265] width 1037 height 407
drag, startPoint x: 178, startPoint y: 13, endPoint x: 21, endPoint y: 21, distance: 157.1
click at [21, 21] on div "[STREET_ADDRESS][US_STATE] Close" at bounding box center [555, 19] width 1111 height 38
copy div "[STREET_ADDRESS][US_STATE]"
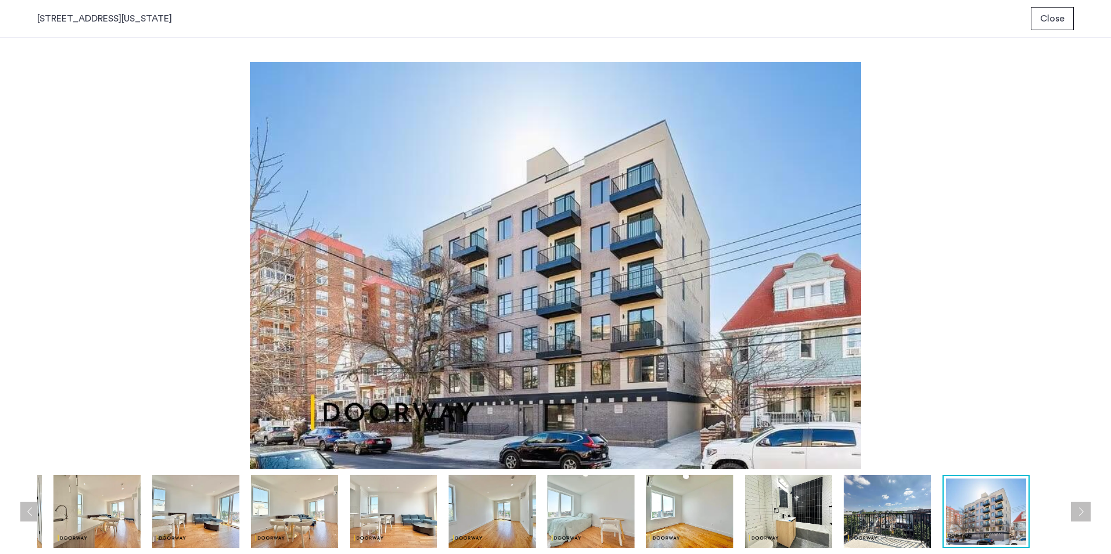
click at [1071, 9] on button "Close" at bounding box center [1052, 18] width 43 height 23
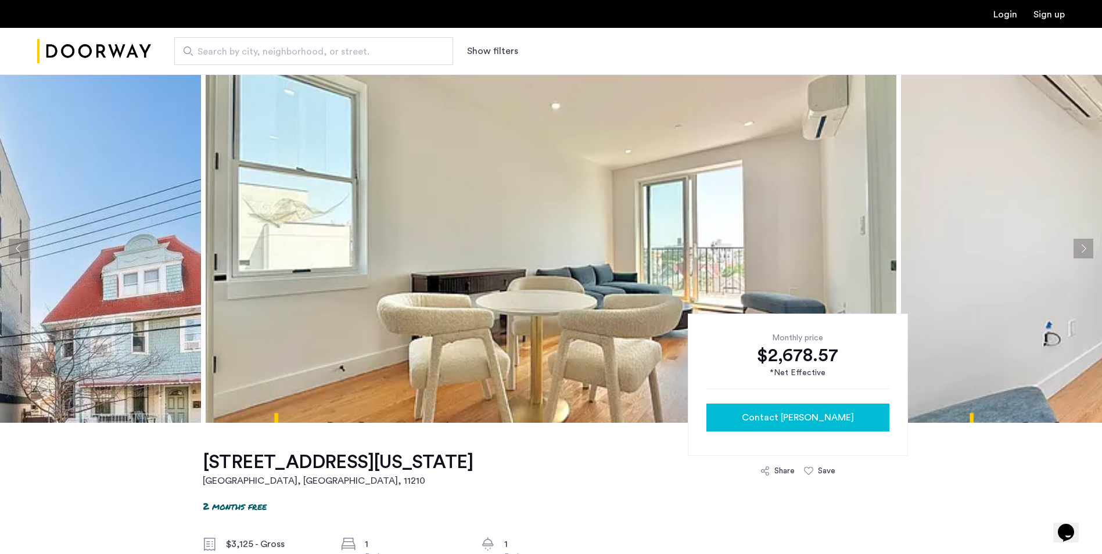
click at [809, 418] on span "Contact [PERSON_NAME]" at bounding box center [798, 418] width 112 height 14
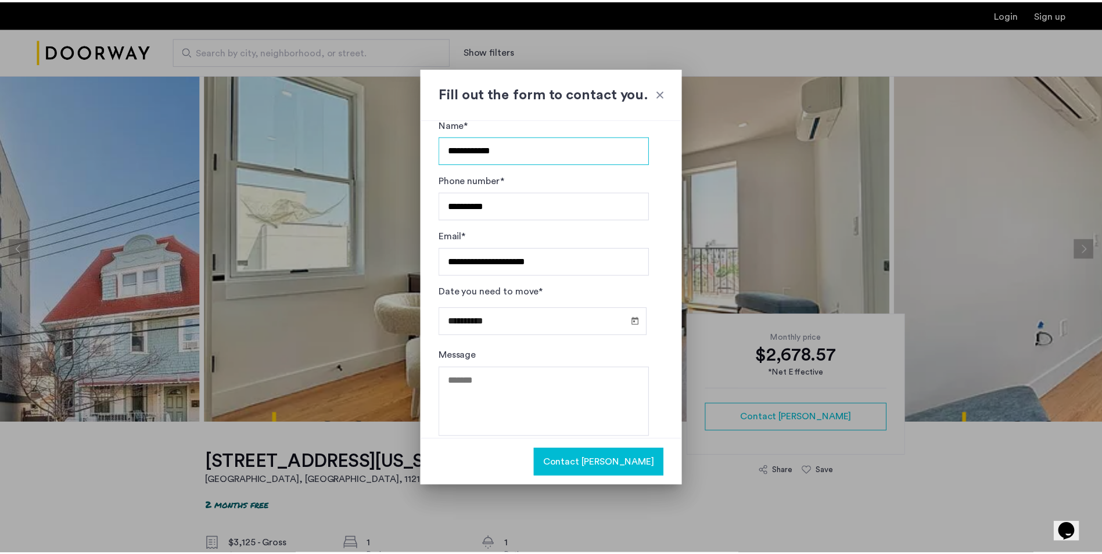
scroll to position [32, 0]
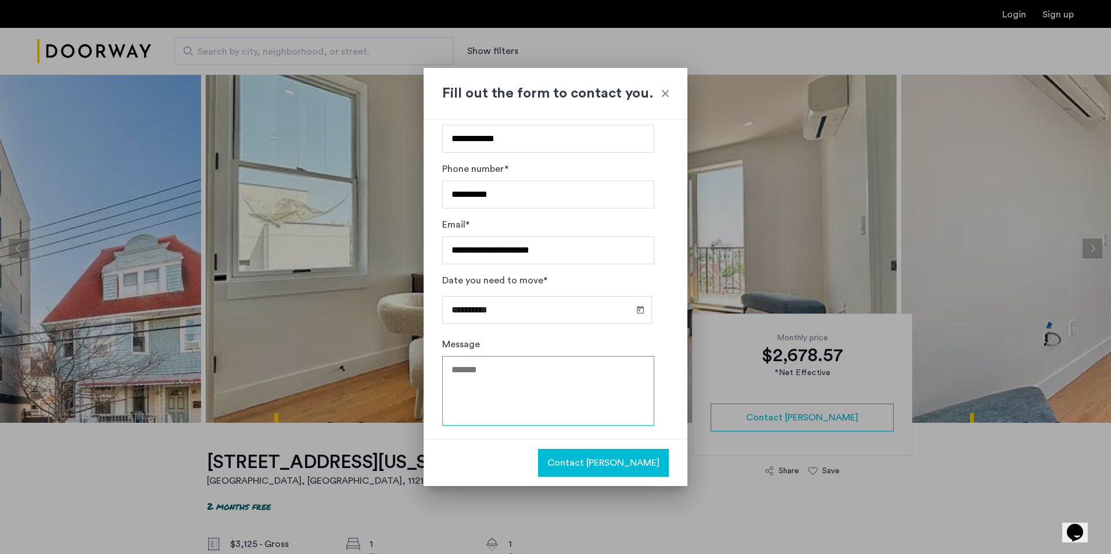
click at [526, 382] on textarea "Message" at bounding box center [548, 391] width 212 height 70
paste textarea "**********"
type textarea "**********"
drag, startPoint x: 575, startPoint y: 375, endPoint x: 413, endPoint y: 367, distance: 161.8
click at [381, 369] on div "**********" at bounding box center [555, 277] width 1111 height 554
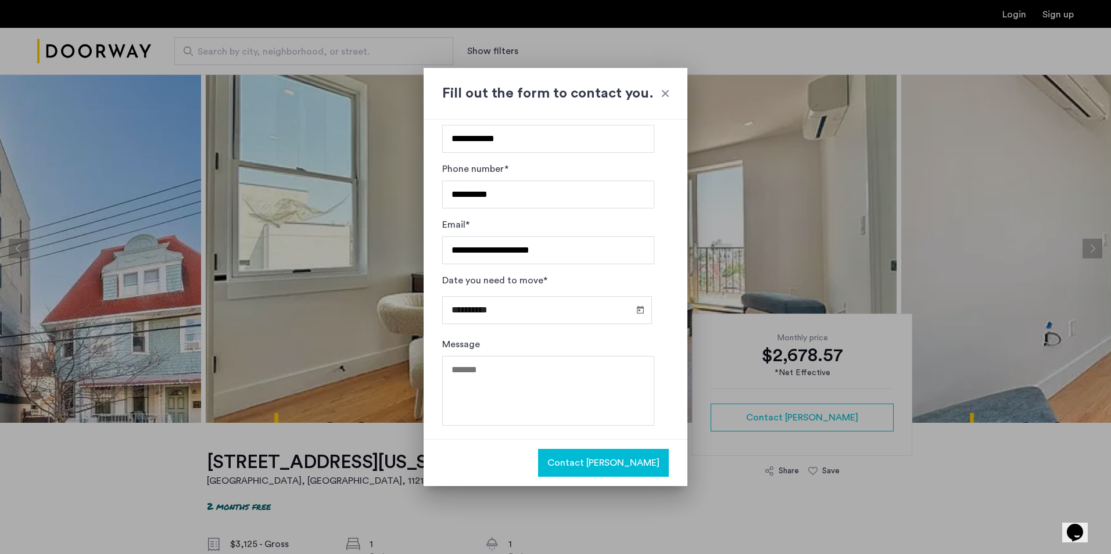
click at [630, 453] on button "Contact [PERSON_NAME]" at bounding box center [603, 463] width 131 height 28
